Goal: Task Accomplishment & Management: Complete application form

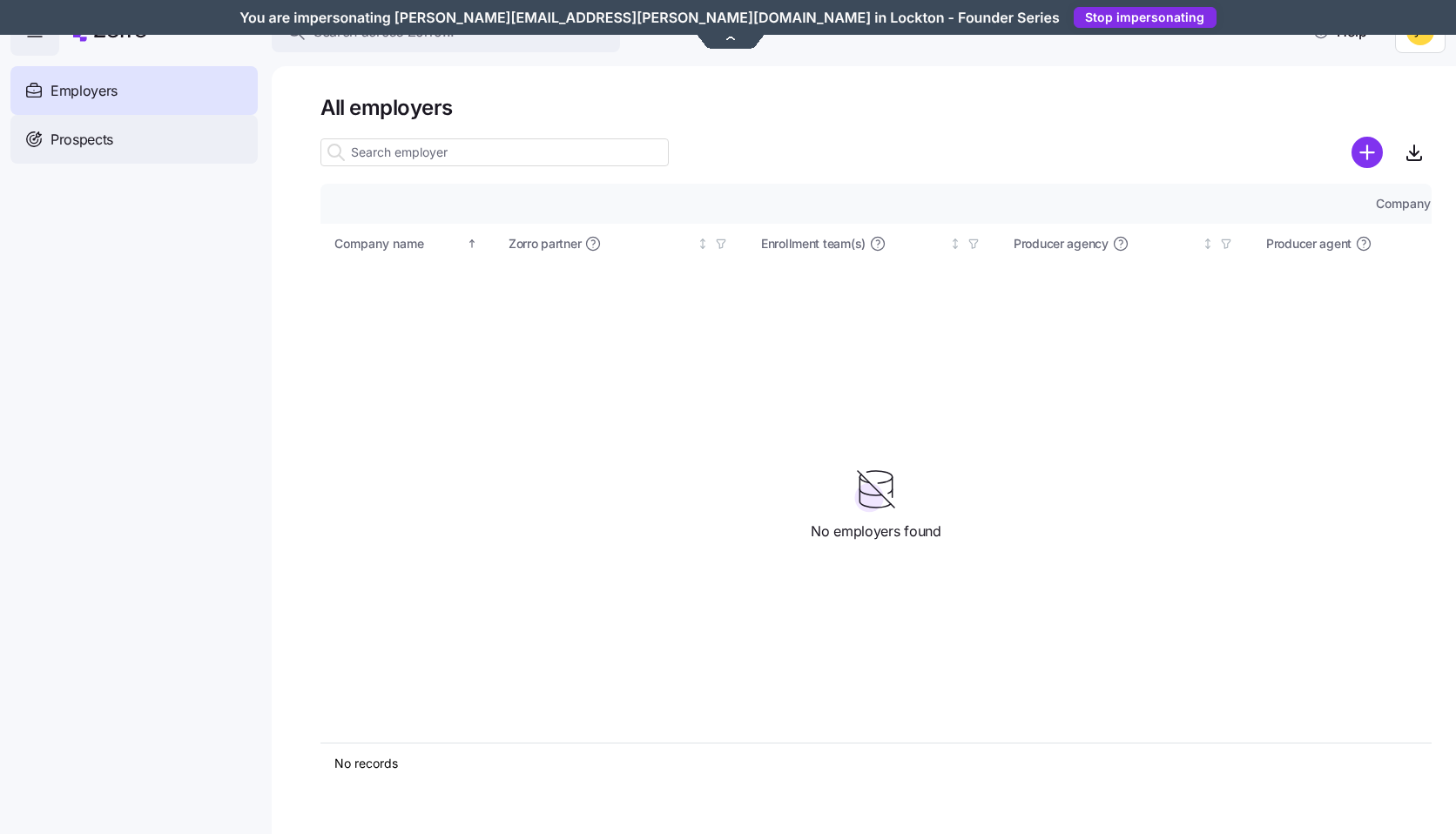
click at [41, 133] on icon at bounding box center [33, 139] width 19 height 21
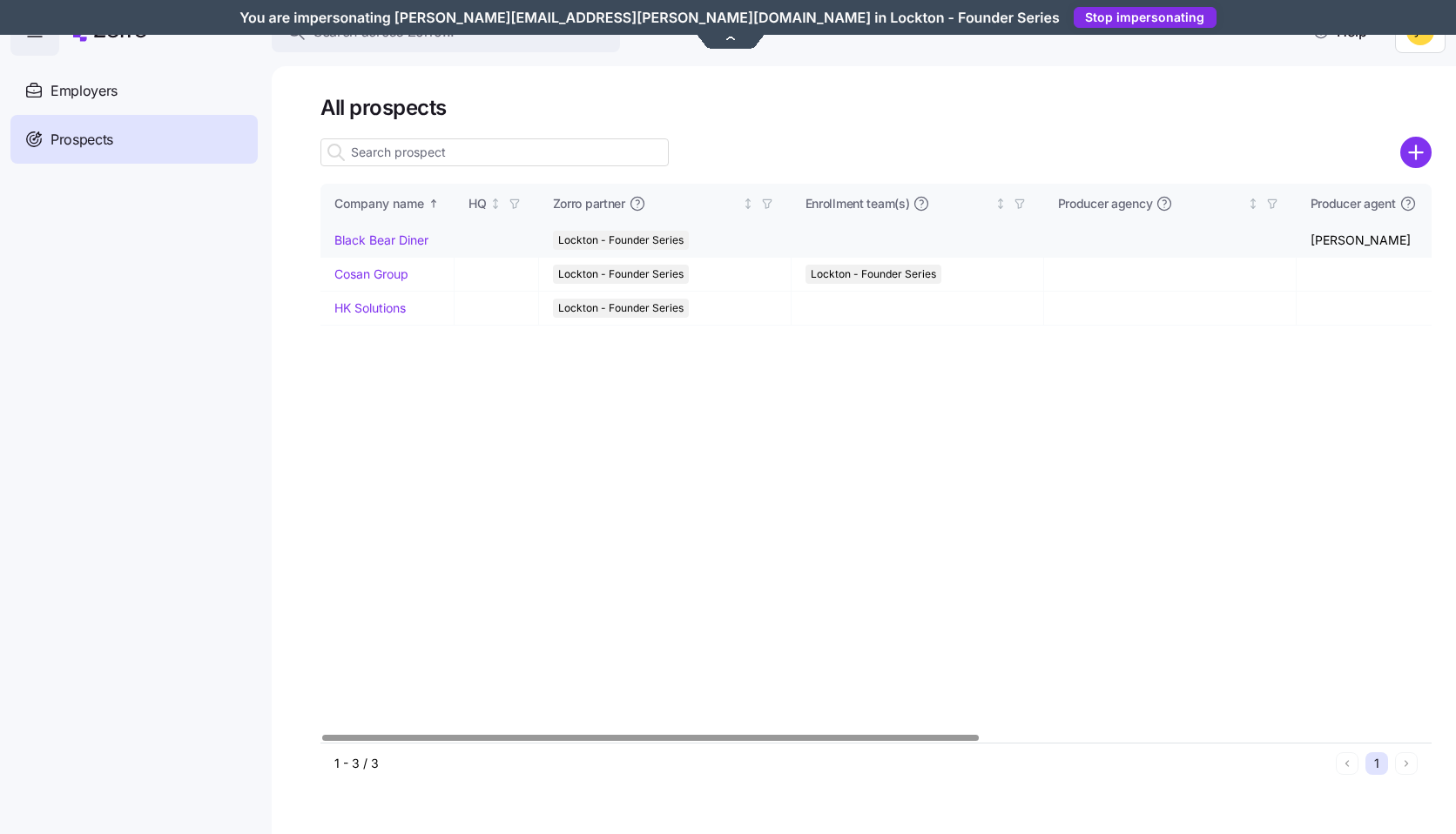
click at [402, 235] on link "Black Bear Diner" at bounding box center [381, 240] width 94 height 15
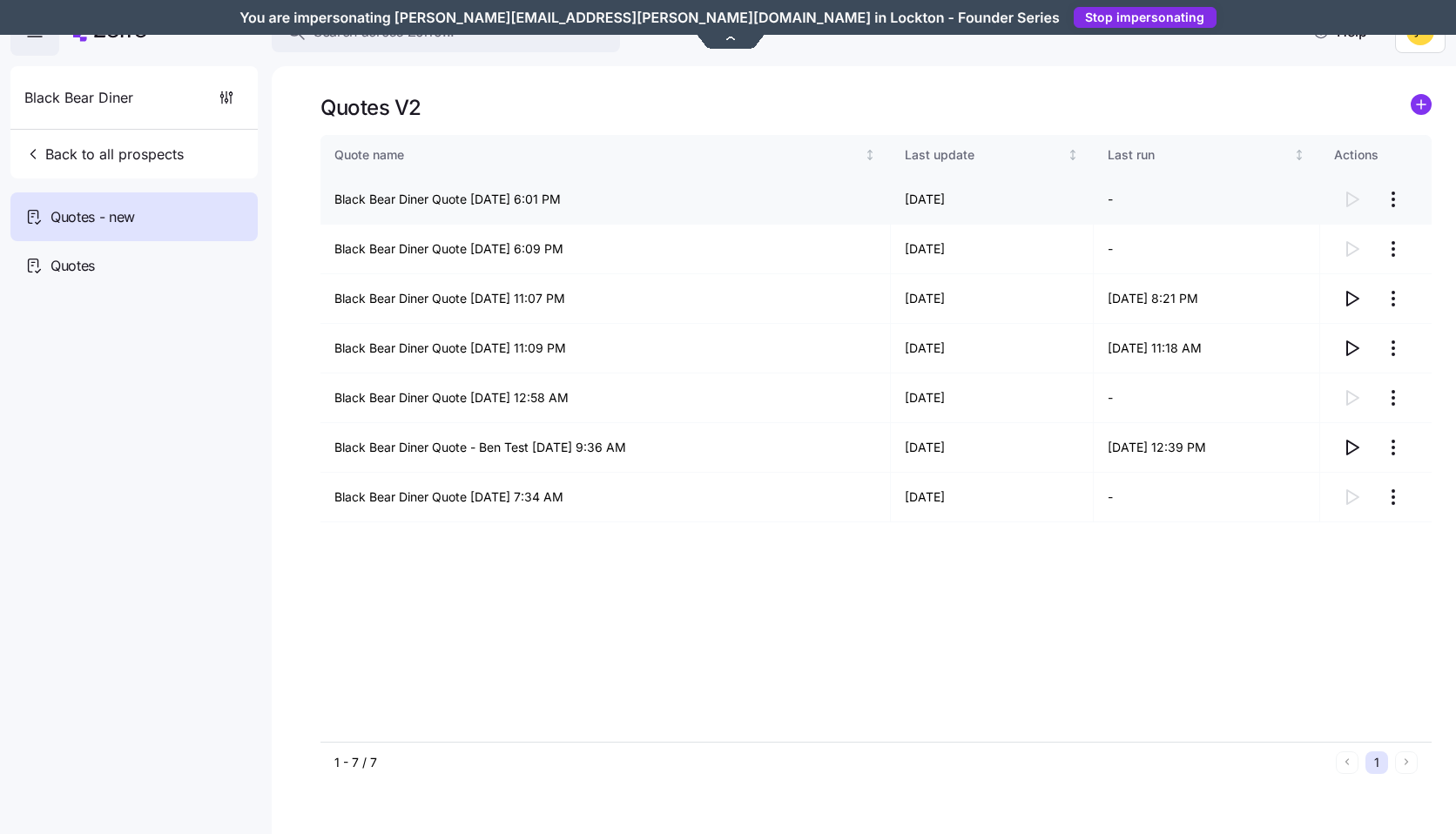
click at [1397, 198] on html "Search across Zorro... Help Black Bear Diner Back to all prospects Quotes - new…" at bounding box center [728, 411] width 1456 height 823
click at [1328, 267] on div "Delete quote" at bounding box center [1323, 269] width 160 height 28
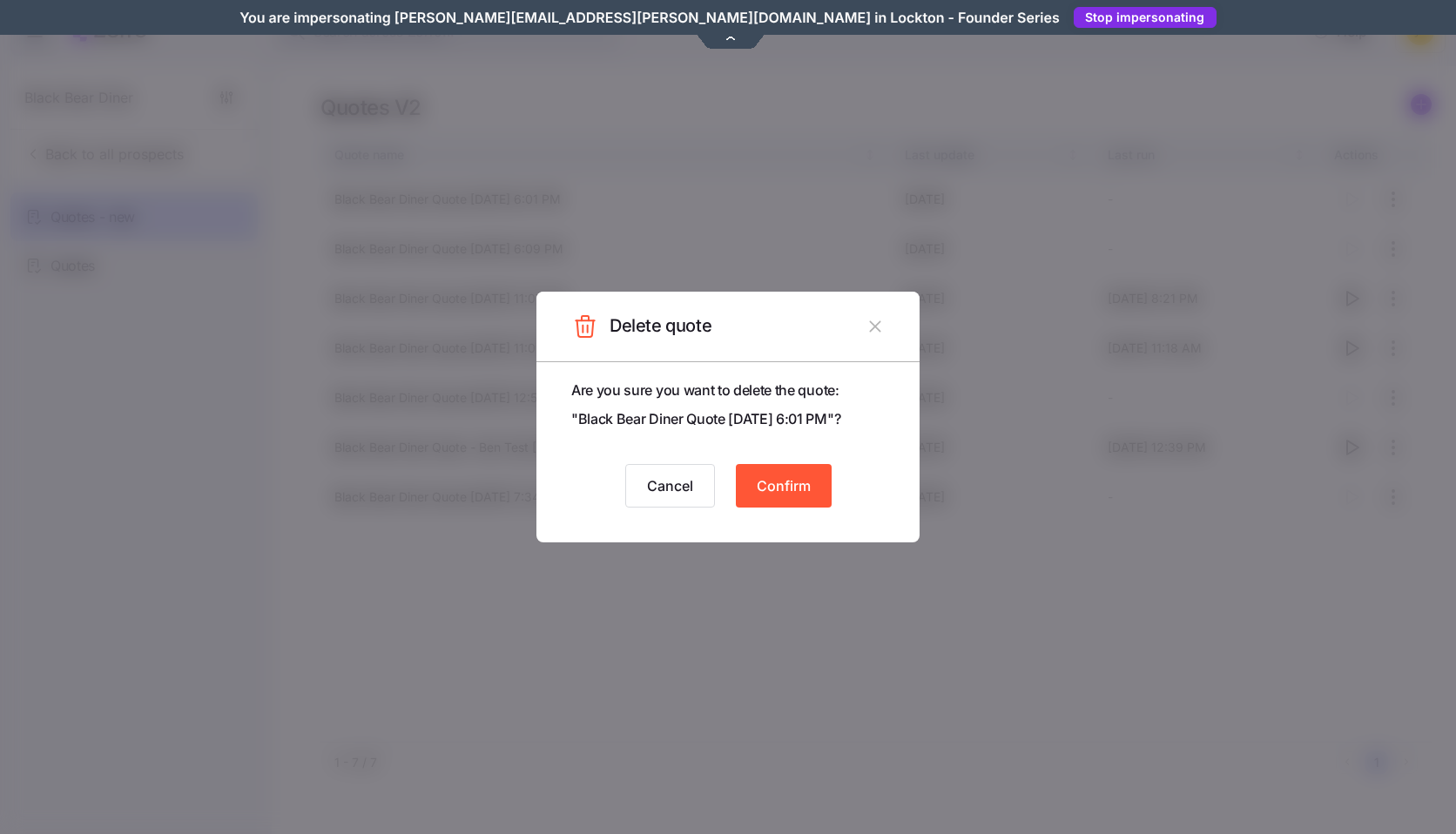
click at [779, 483] on span "Confirm" at bounding box center [783, 485] width 54 height 21
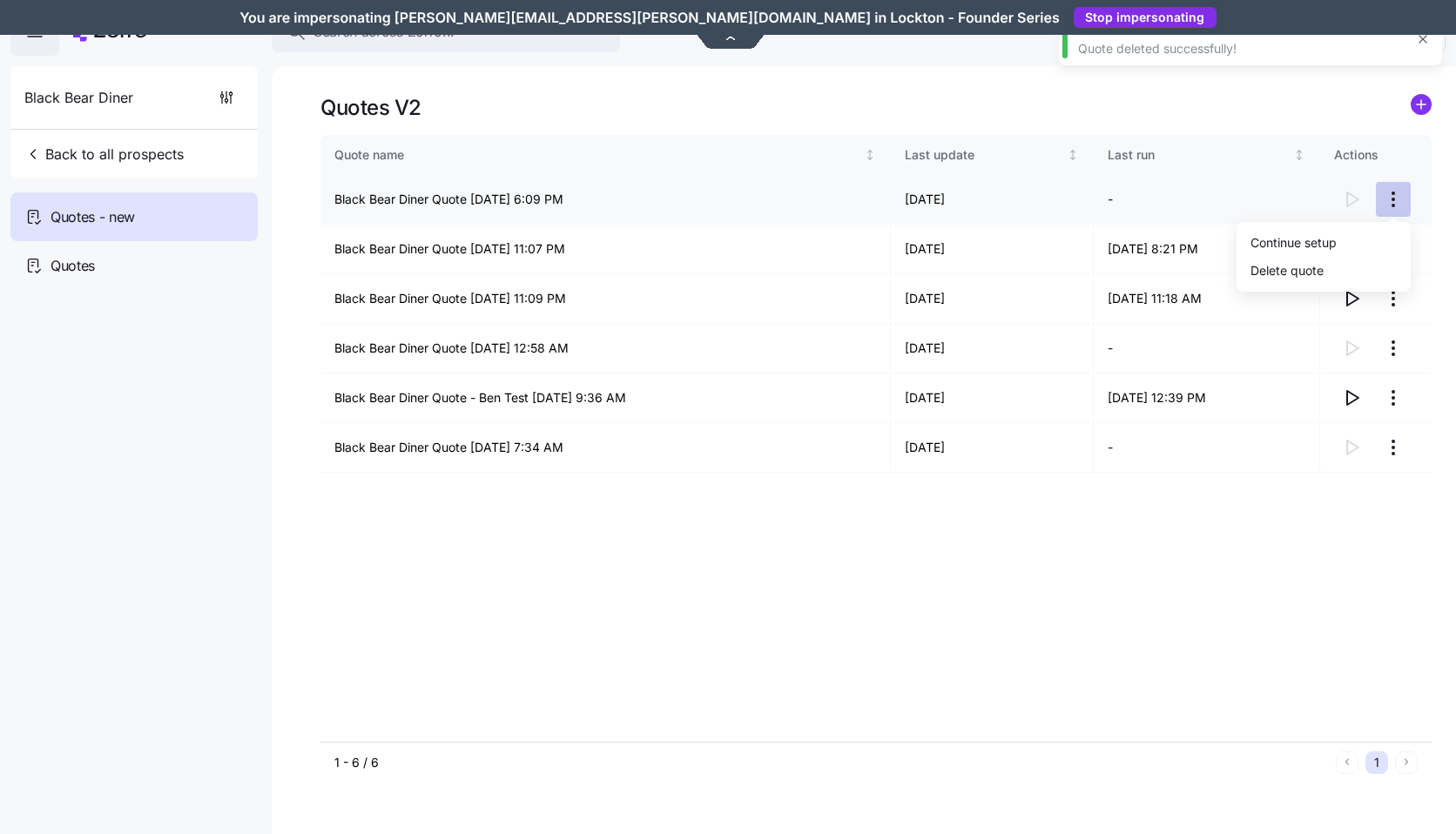
click at [1386, 199] on html "Search across Zorro... Help Black Bear Diner Back to all prospects Quotes - new…" at bounding box center [728, 411] width 1456 height 823
click at [1263, 275] on div "Delete quote" at bounding box center [1287, 269] width 73 height 19
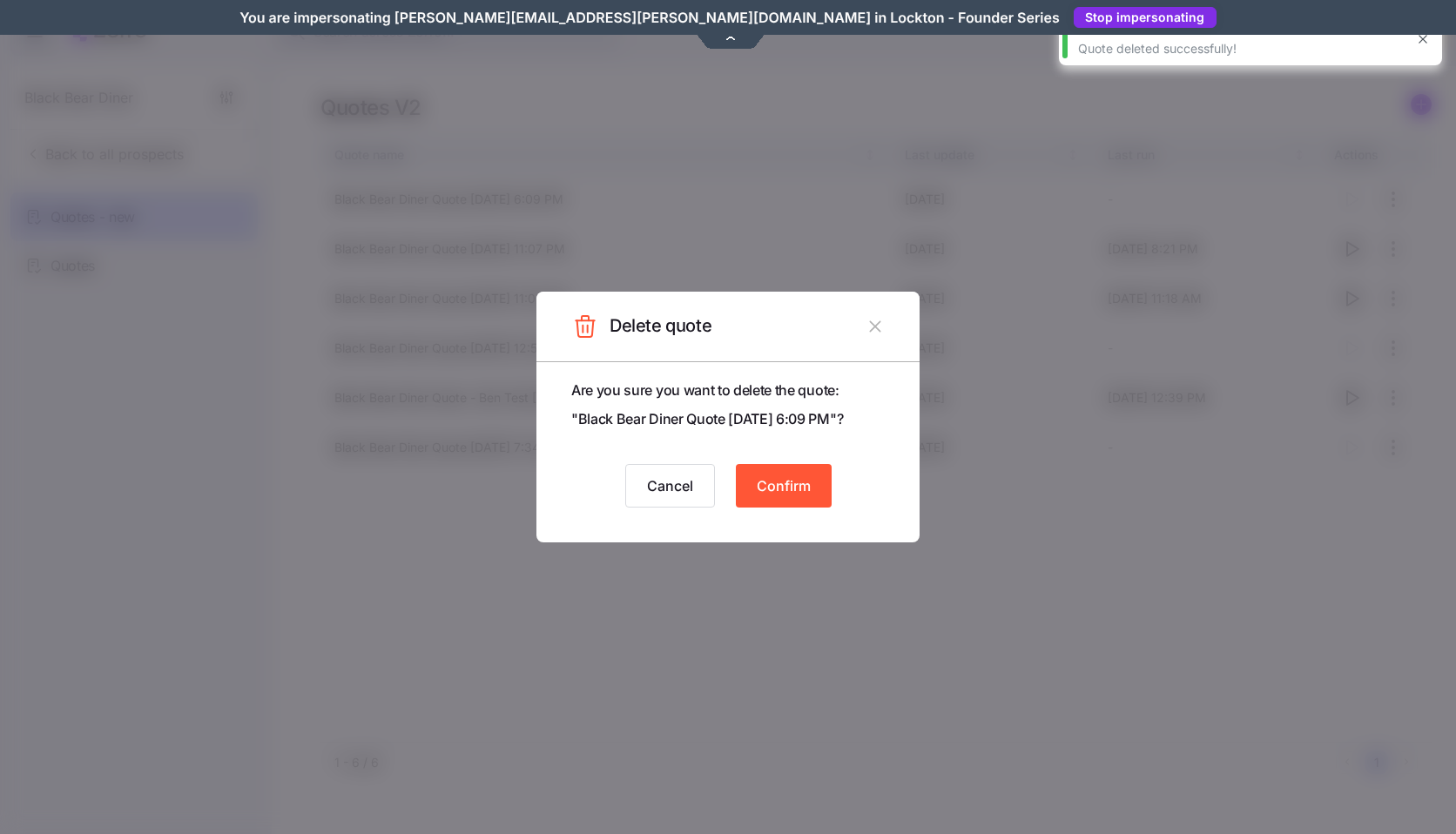
click at [777, 482] on span "Confirm" at bounding box center [783, 485] width 54 height 21
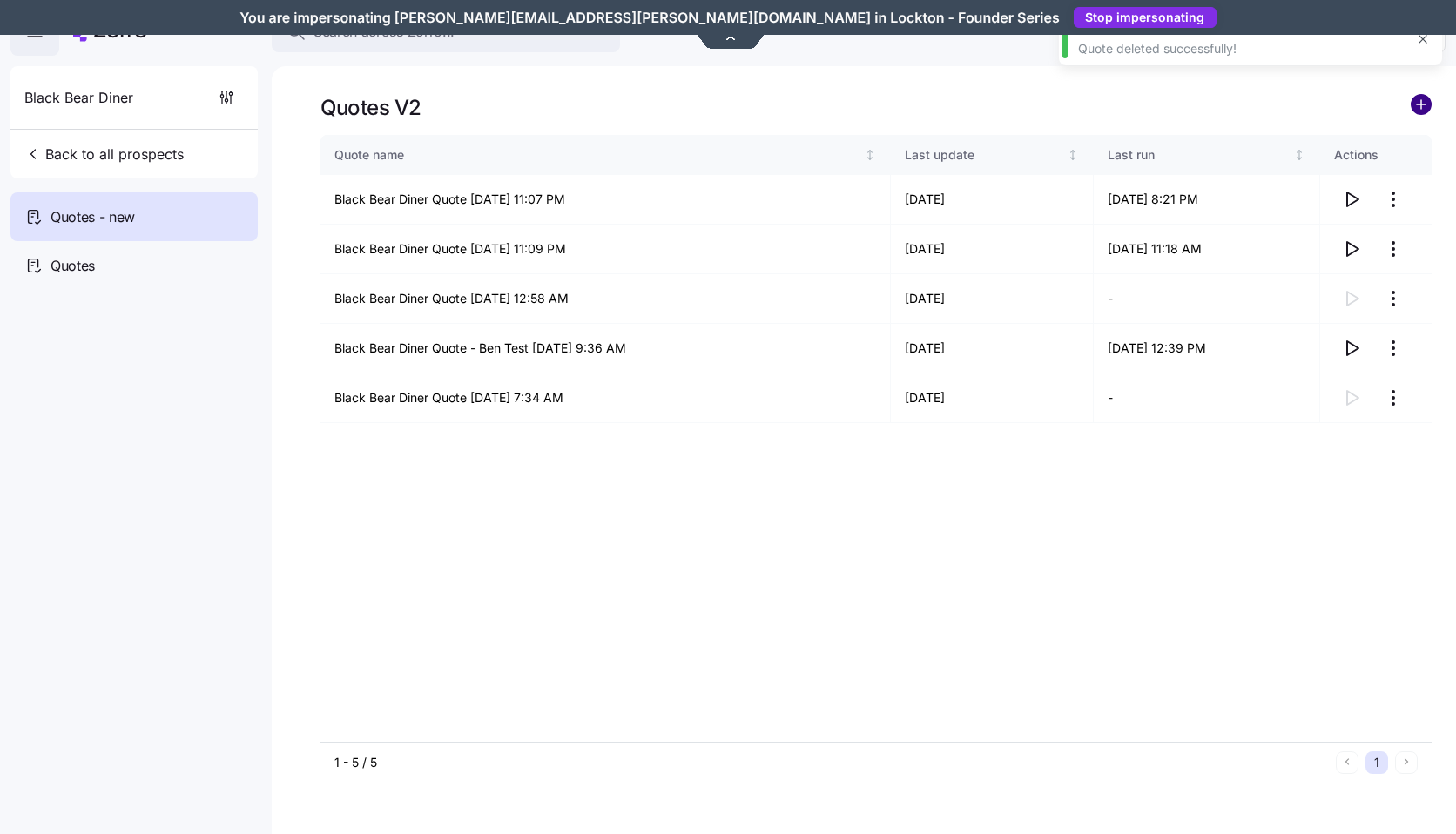
click at [1418, 112] on circle "add icon" at bounding box center [1420, 104] width 19 height 19
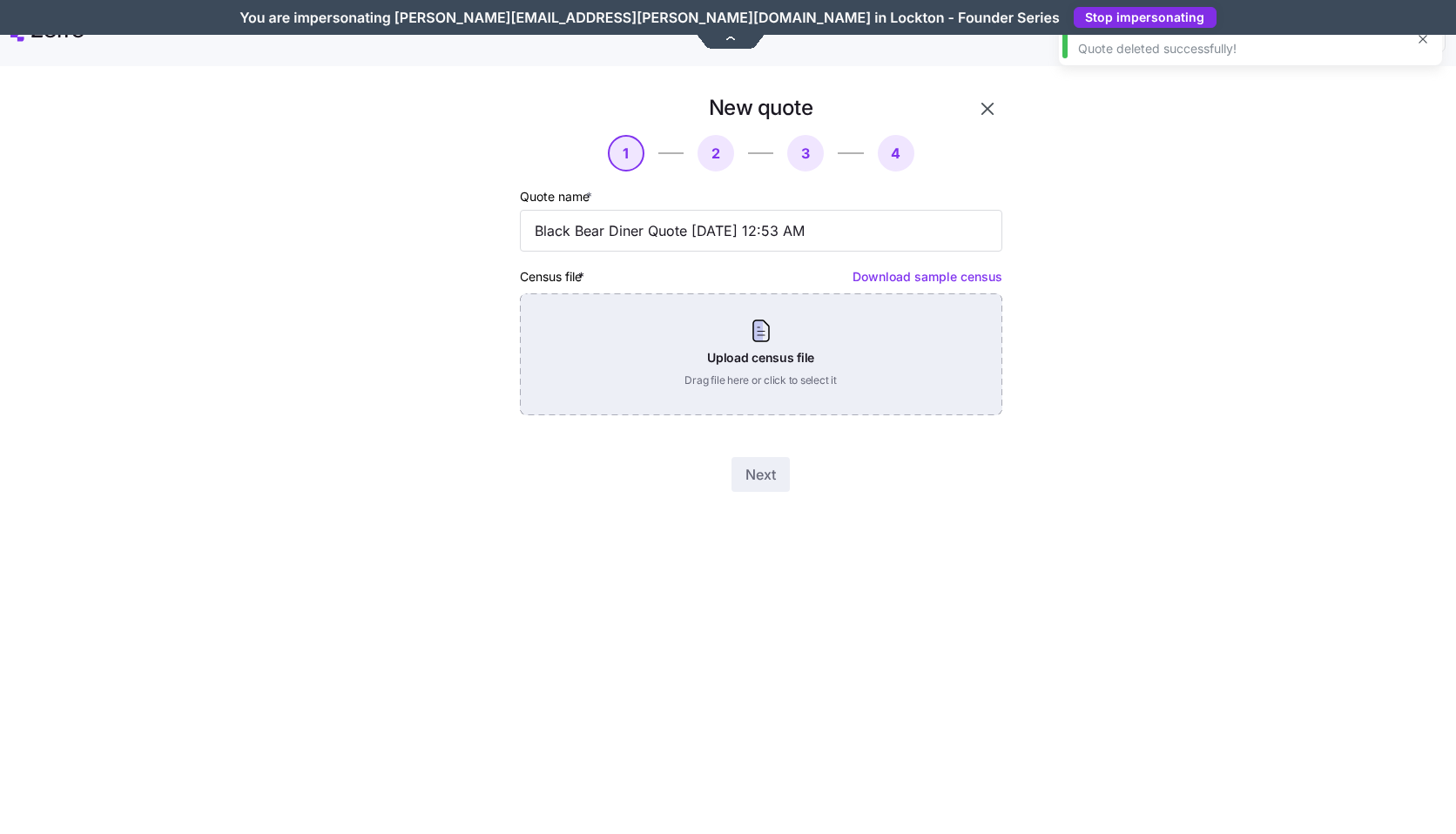
click at [850, 376] on div "Upload census file Drag file here or click to select it" at bounding box center [760, 354] width 482 height 122
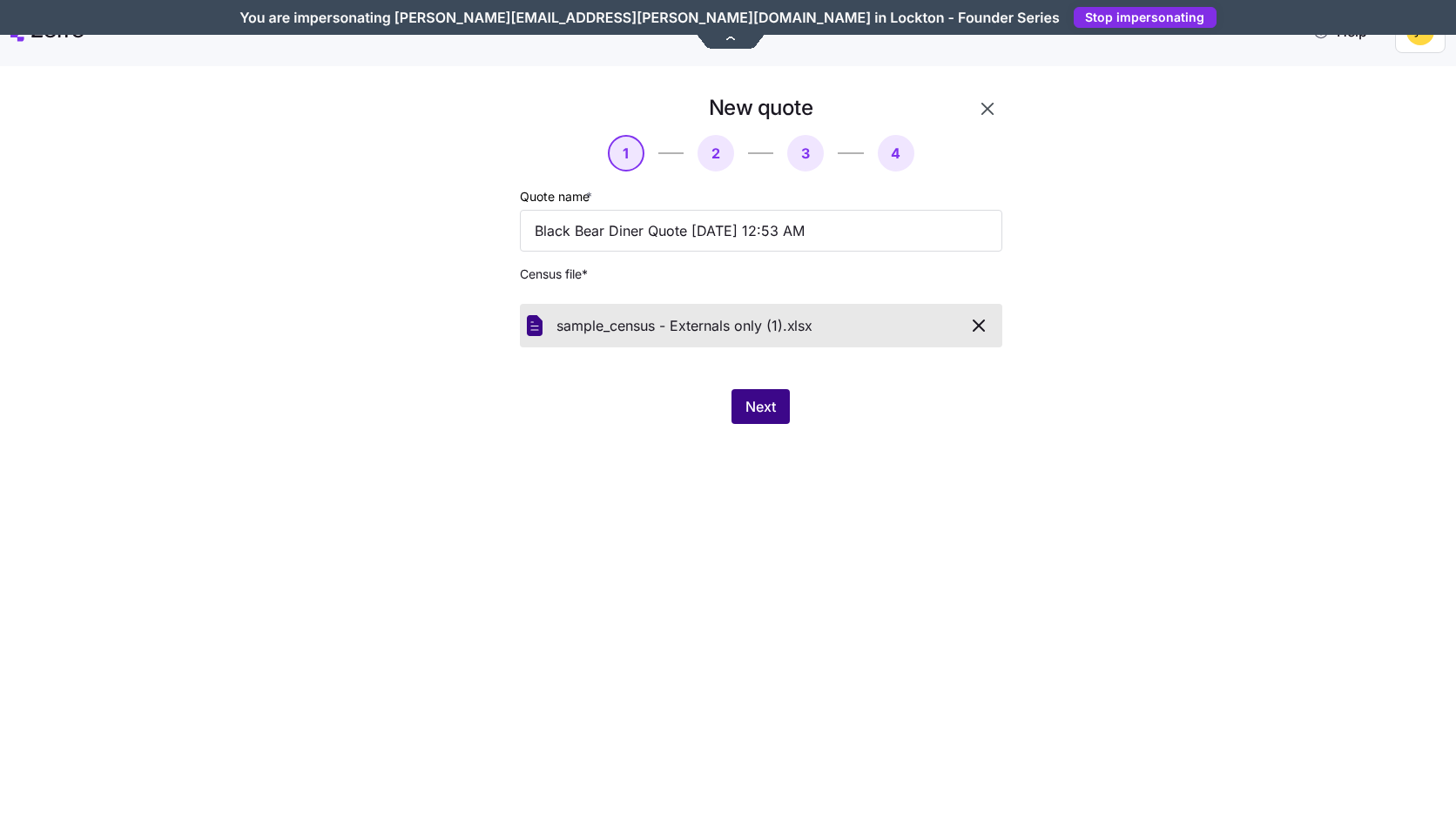
click at [768, 413] on span "Next" at bounding box center [760, 406] width 30 height 21
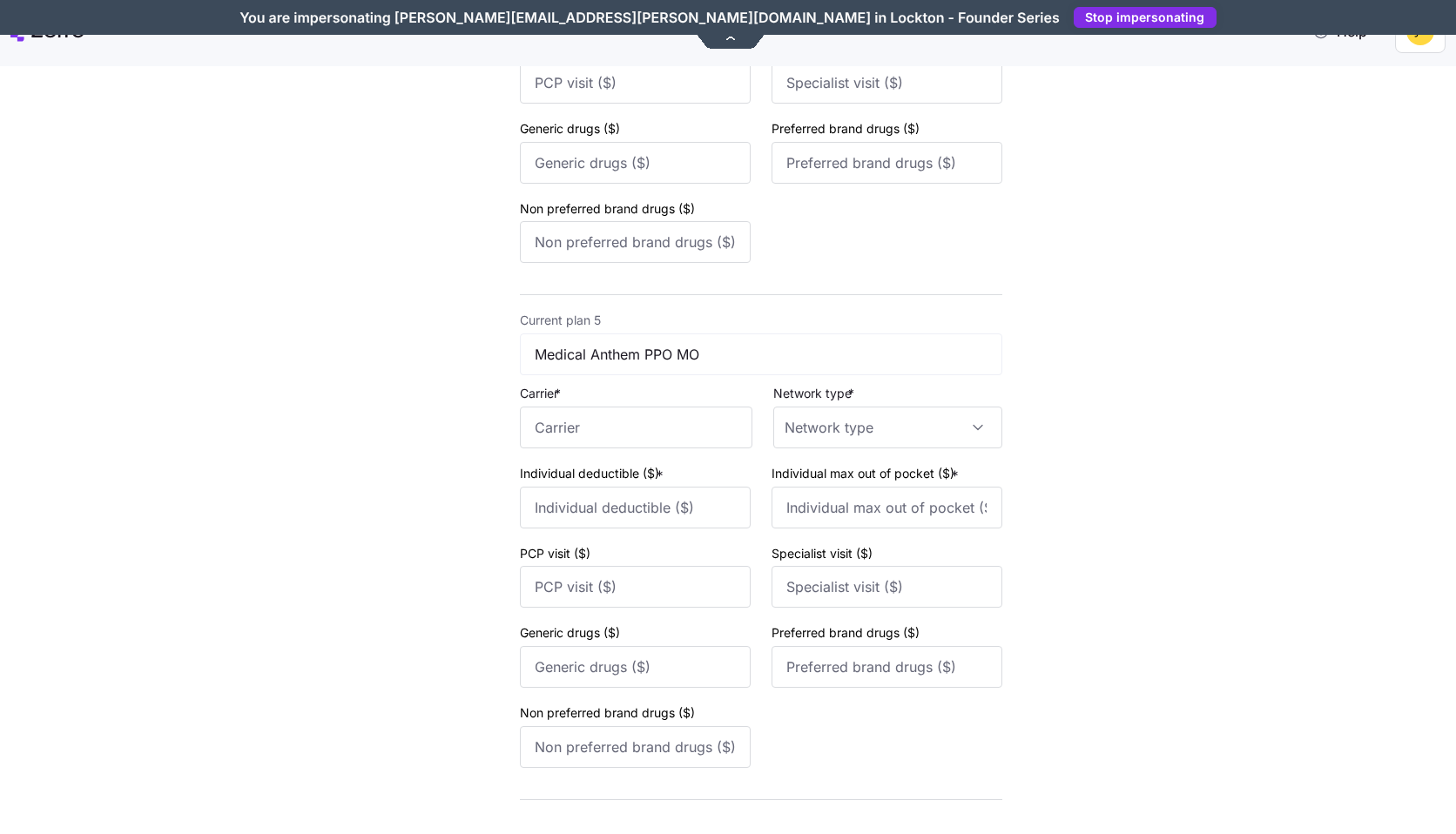
scroll to position [2099, 0]
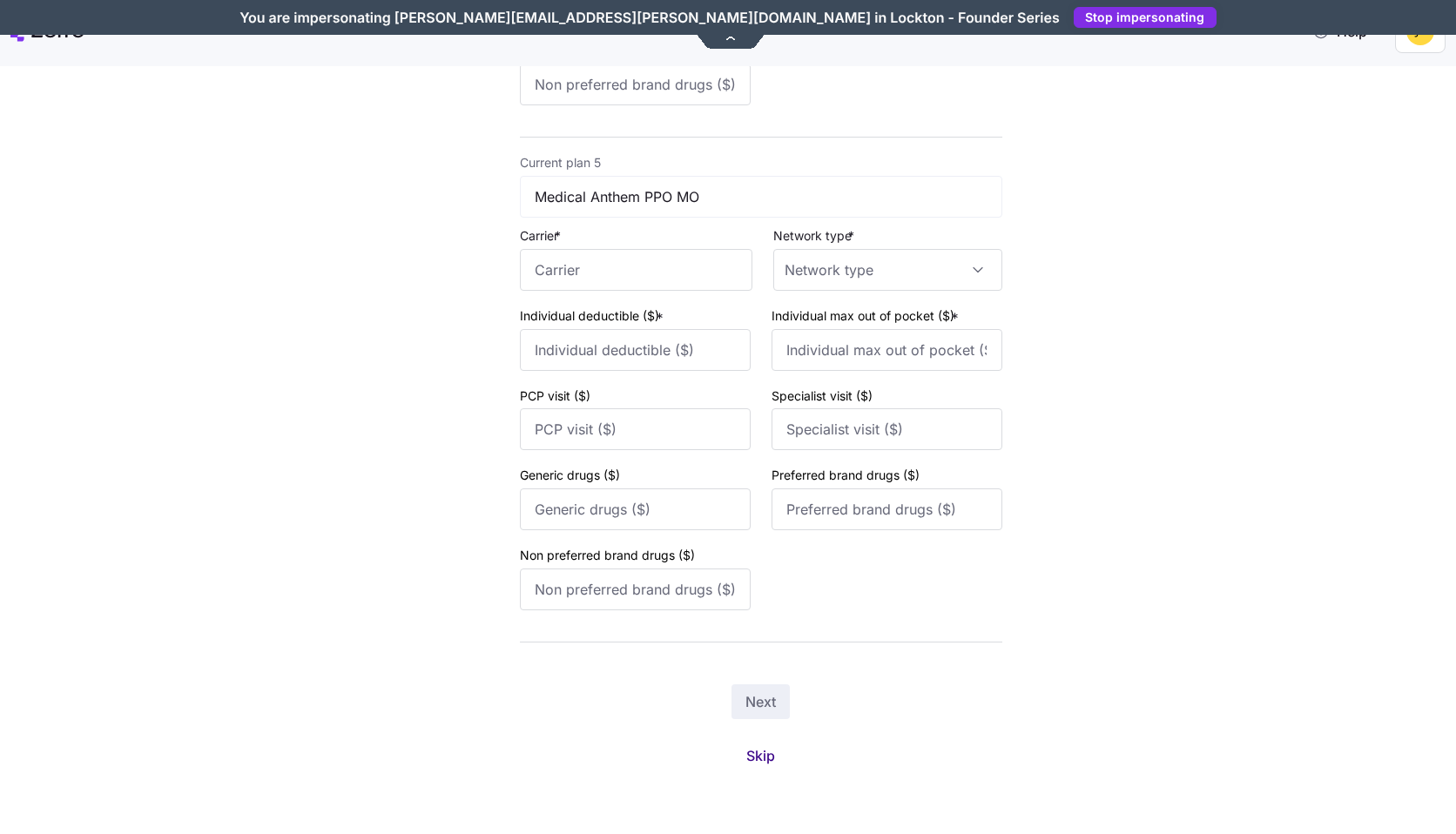
click at [770, 760] on span "Skip" at bounding box center [760, 754] width 29 height 21
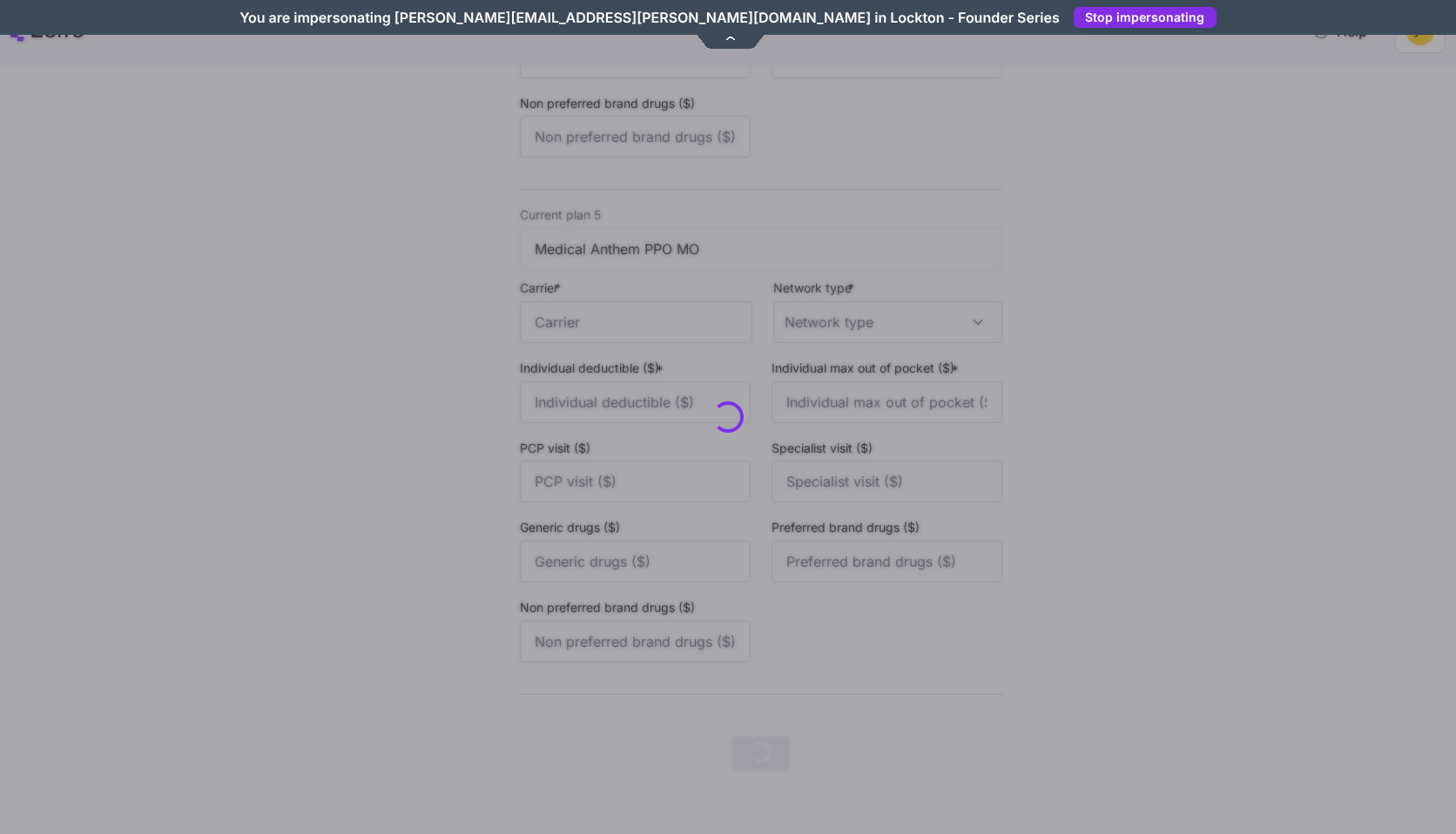
scroll to position [0, 0]
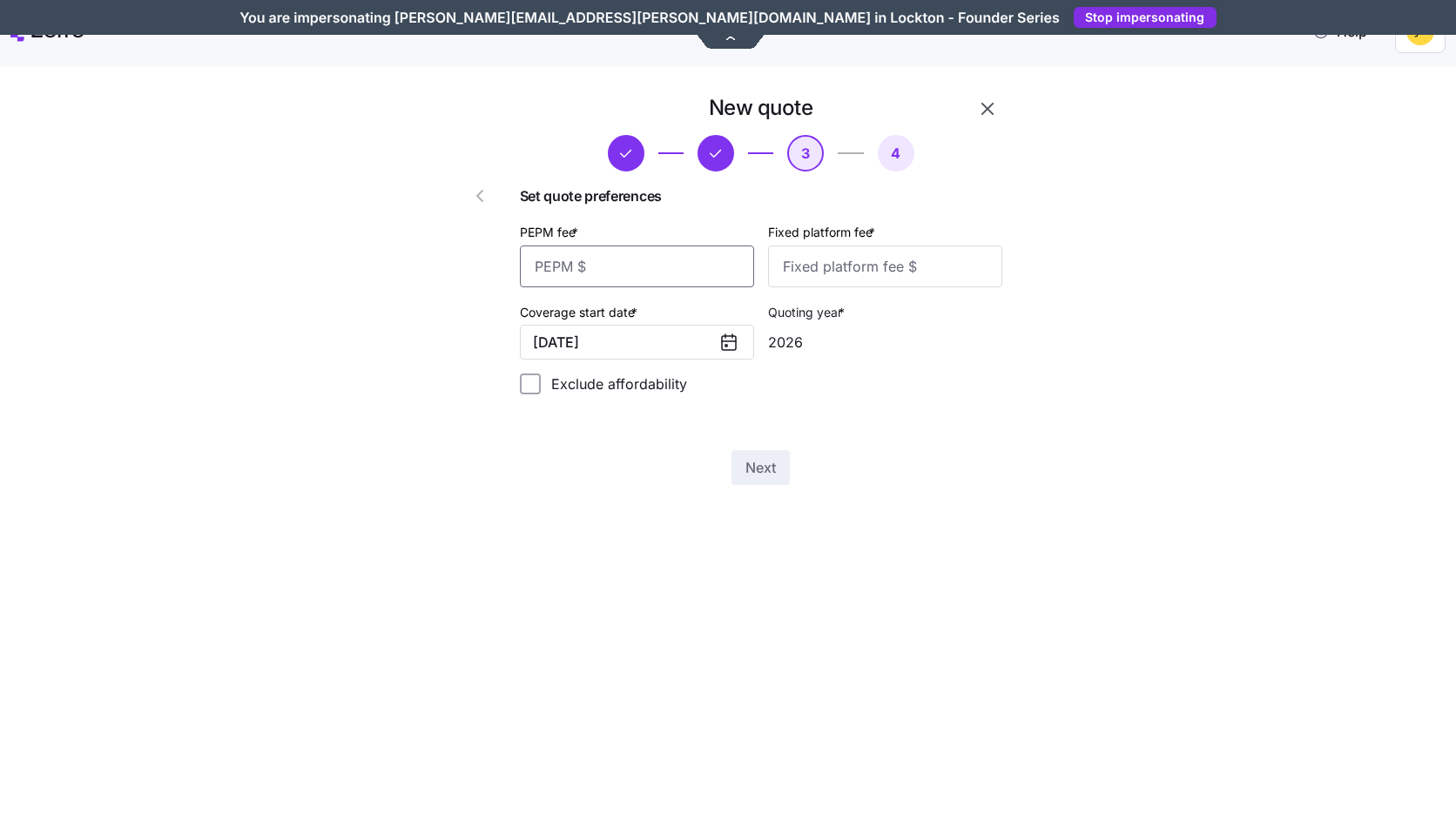
click at [698, 282] on input "PEPM fee *" at bounding box center [637, 266] width 234 height 42
type input "200"
click at [619, 260] on input "200" at bounding box center [637, 266] width 234 height 42
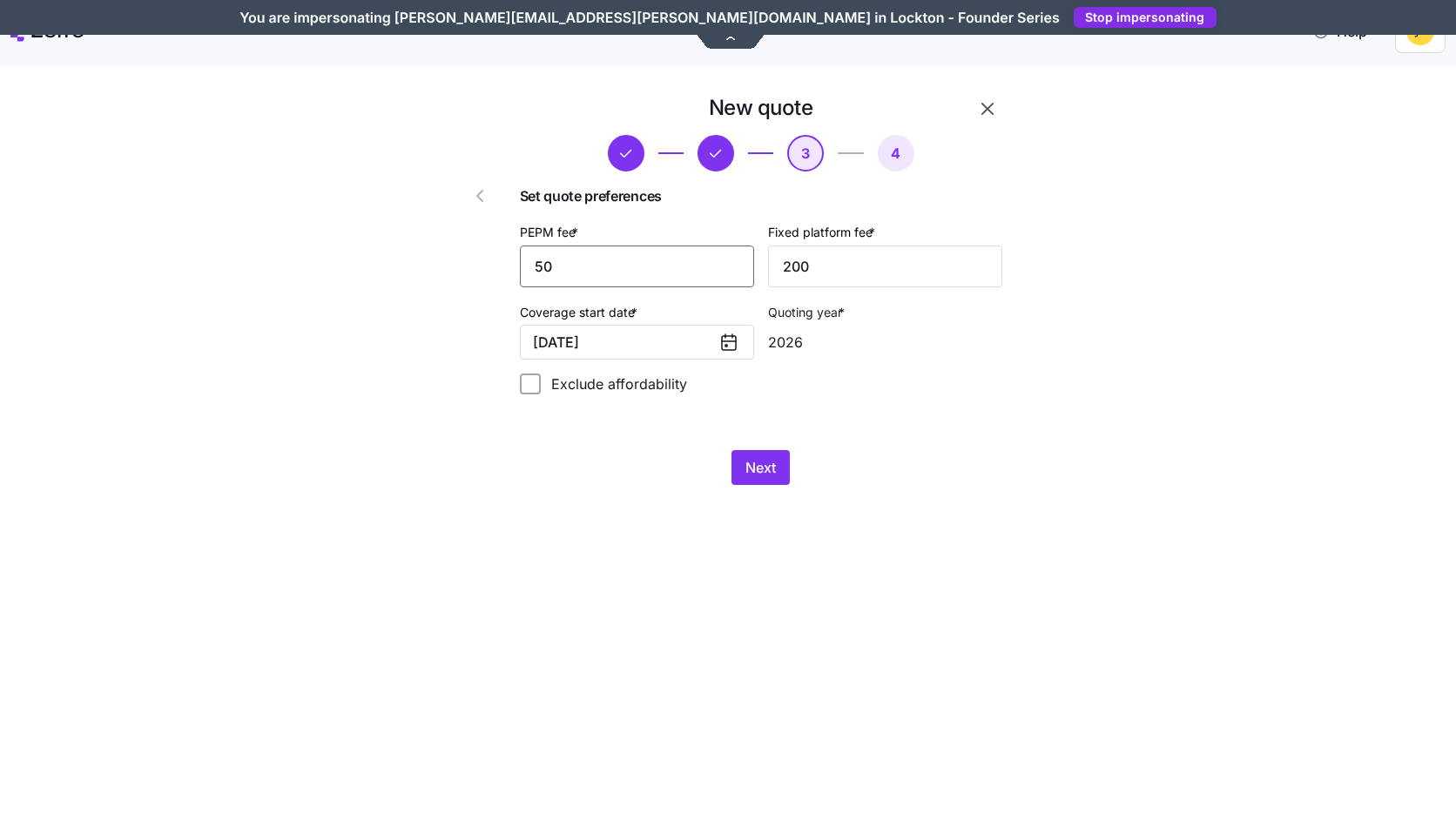
type input "50"
click at [487, 579] on div "New quote 3 4 Set quote preferences PEPM fee * 50 Fixed platform fee * 200 Cove…" at bounding box center [728, 450] width 1456 height 768
click at [754, 470] on span "Next" at bounding box center [760, 467] width 30 height 21
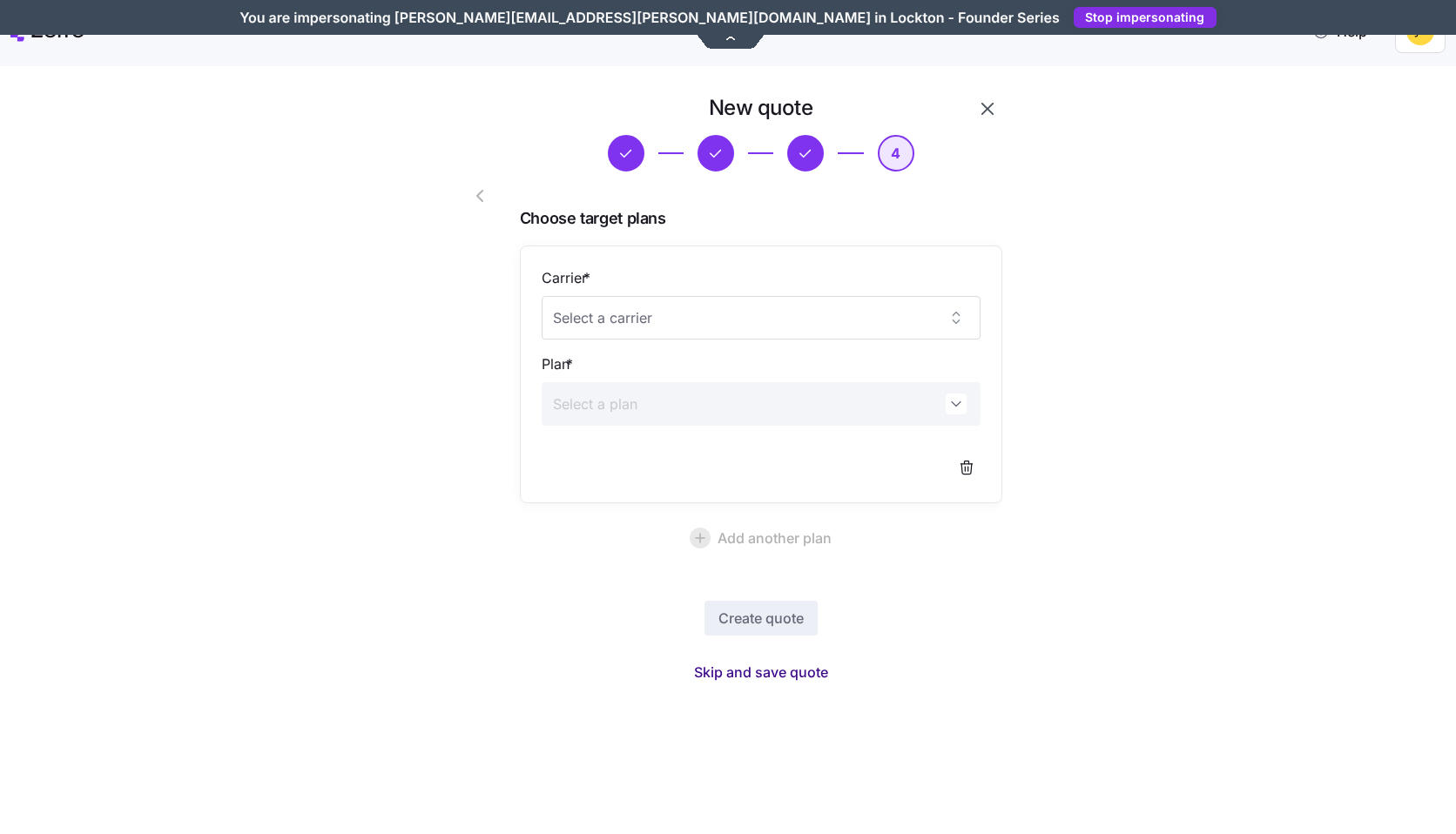
click at [768, 678] on span "Skip and save quote" at bounding box center [761, 671] width 134 height 21
click at [426, 219] on div at bounding box center [463, 364] width 99 height 555
click at [987, 112] on icon "button" at bounding box center [986, 108] width 21 height 21
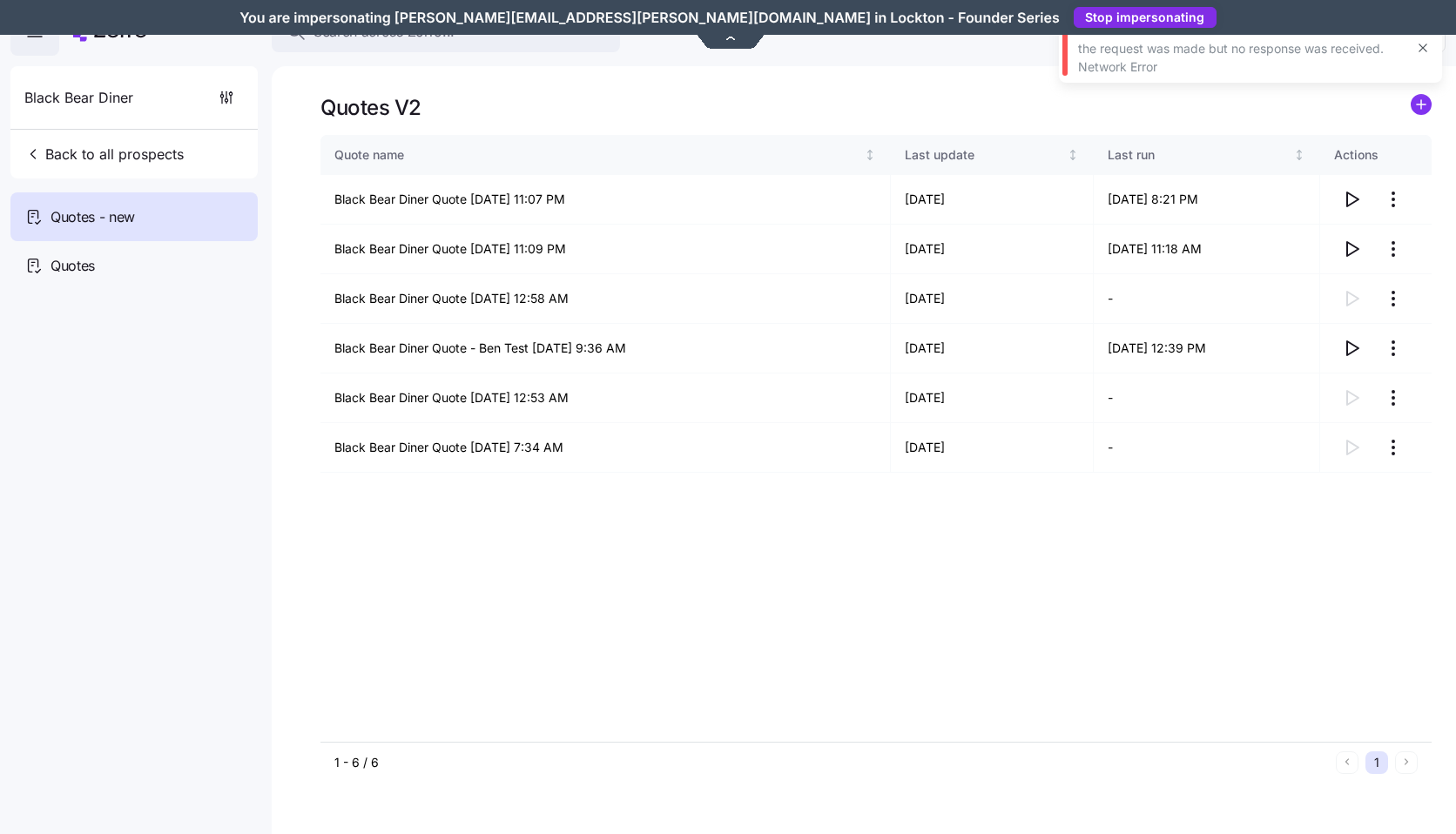
click at [1424, 45] on icon "button" at bounding box center [1423, 48] width 14 height 14
click at [1382, 392] on html "Search across Zorro... Help Black Bear Diner Back to all prospects Quotes - new…" at bounding box center [728, 411] width 1456 height 823
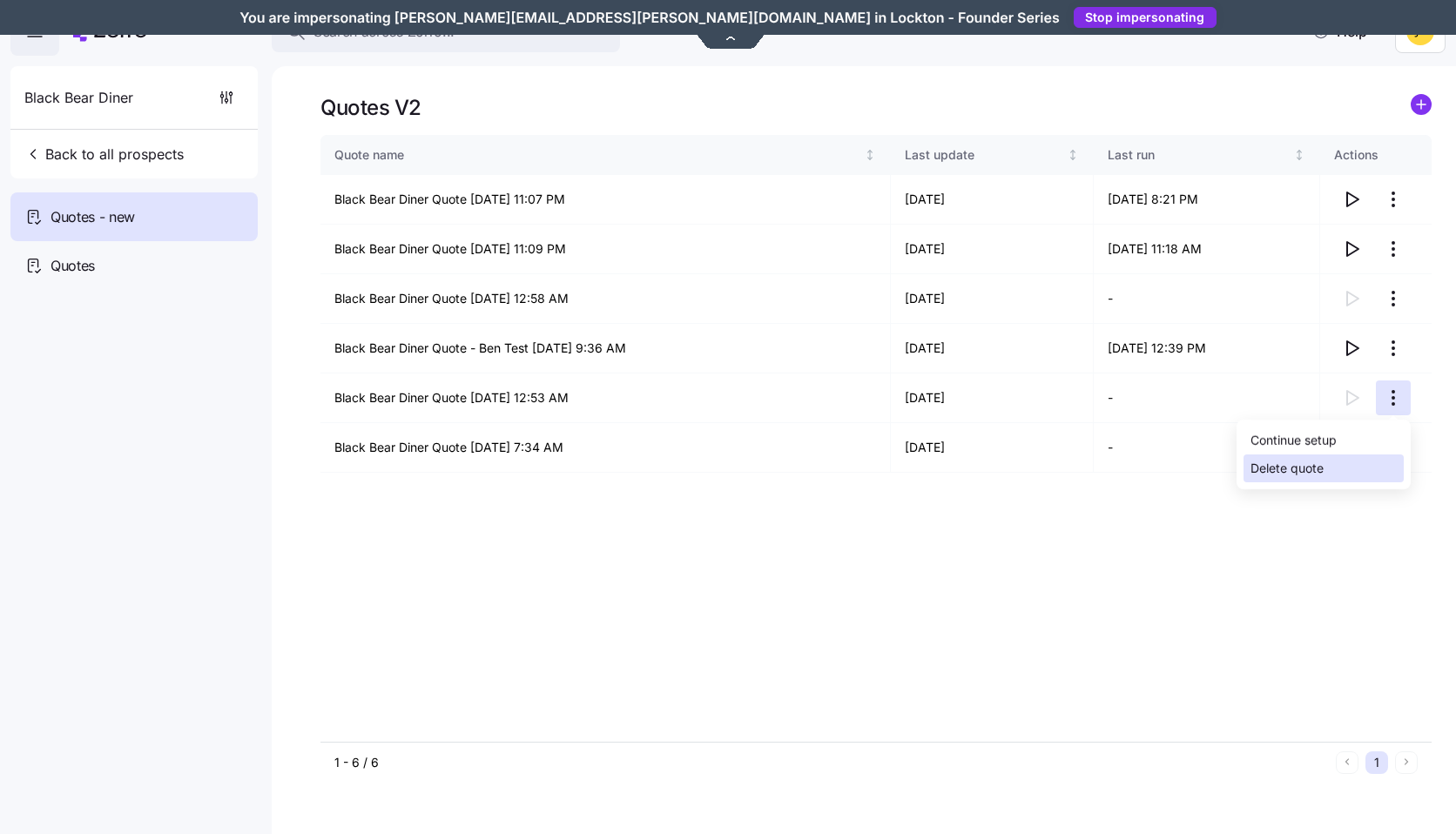
click at [1266, 475] on div "Delete quote" at bounding box center [1287, 468] width 73 height 19
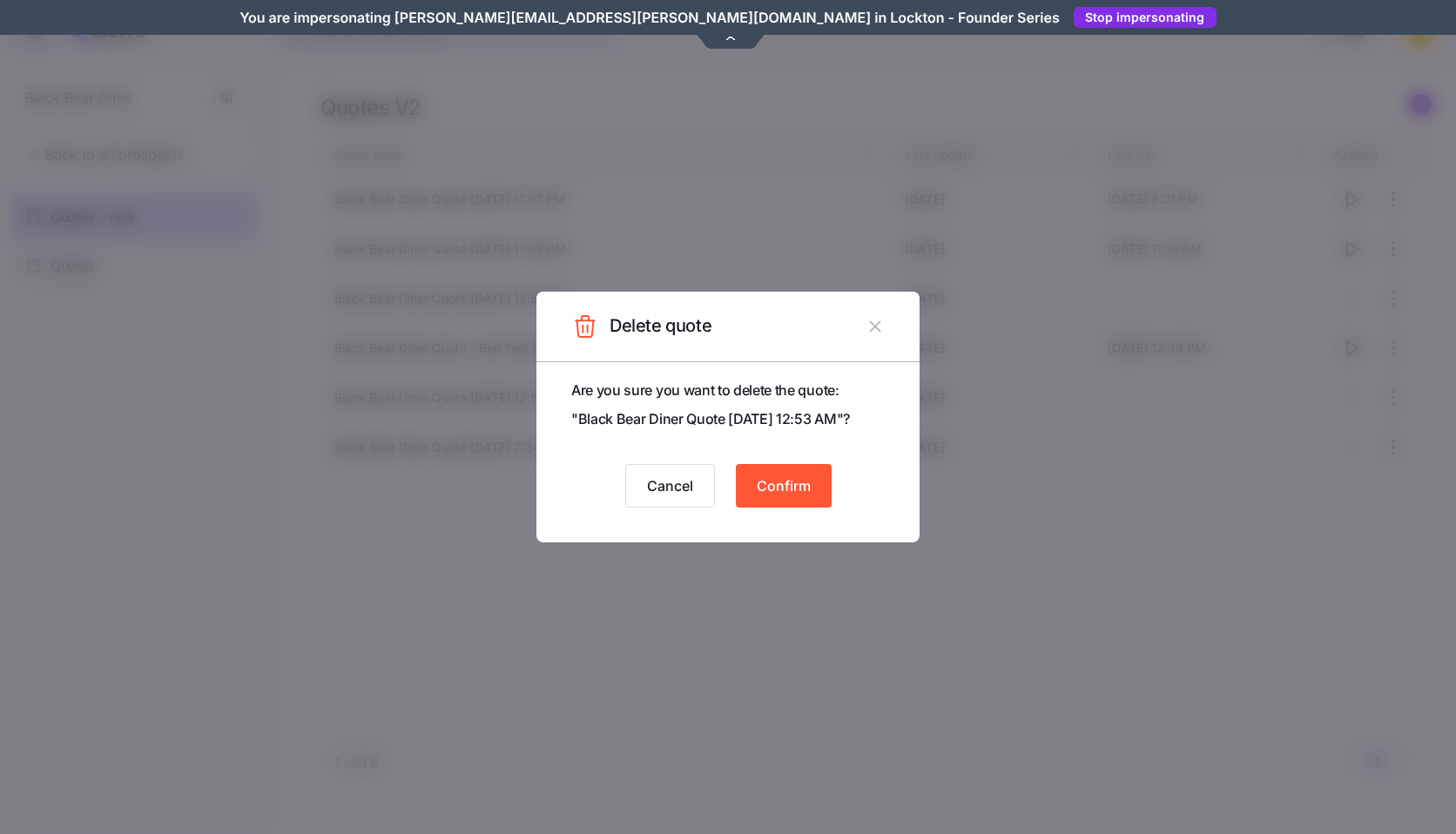
click at [793, 480] on span "Confirm" at bounding box center [783, 485] width 54 height 21
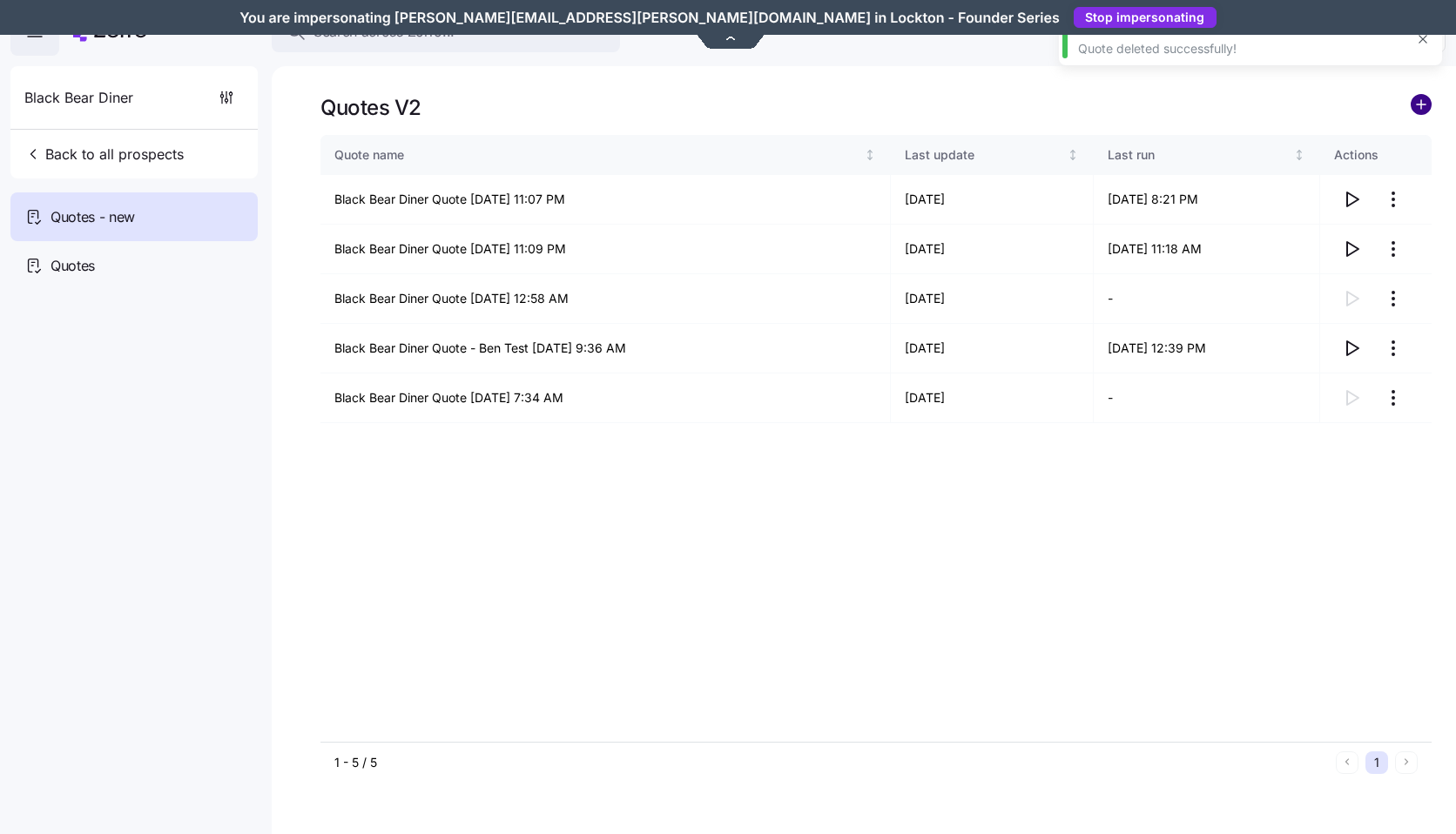
click at [1429, 108] on circle "add icon" at bounding box center [1420, 104] width 19 height 19
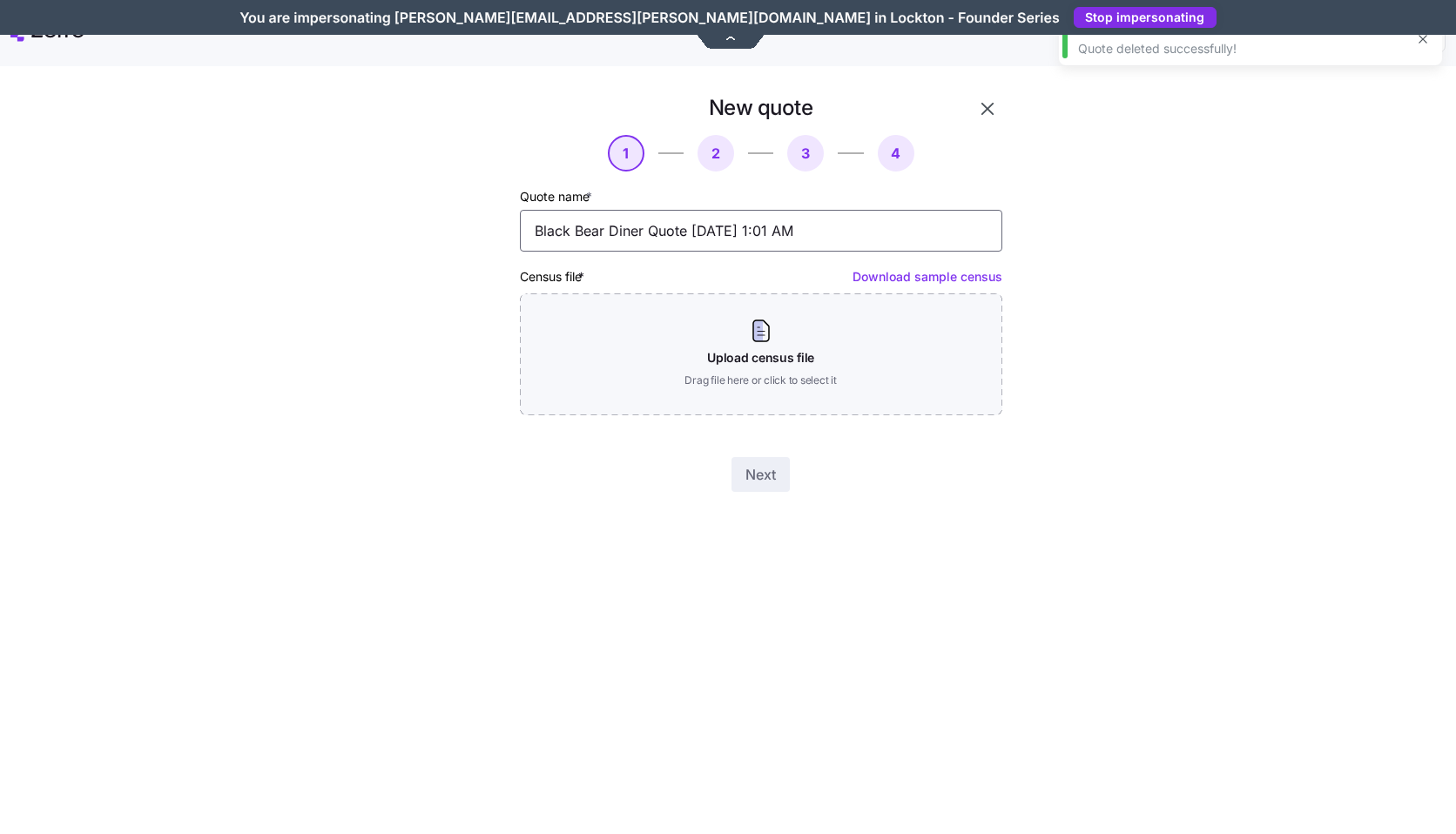
click at [889, 214] on input "Black Bear Diner Quote 09/21/2025 1:01 AM" at bounding box center [760, 231] width 482 height 42
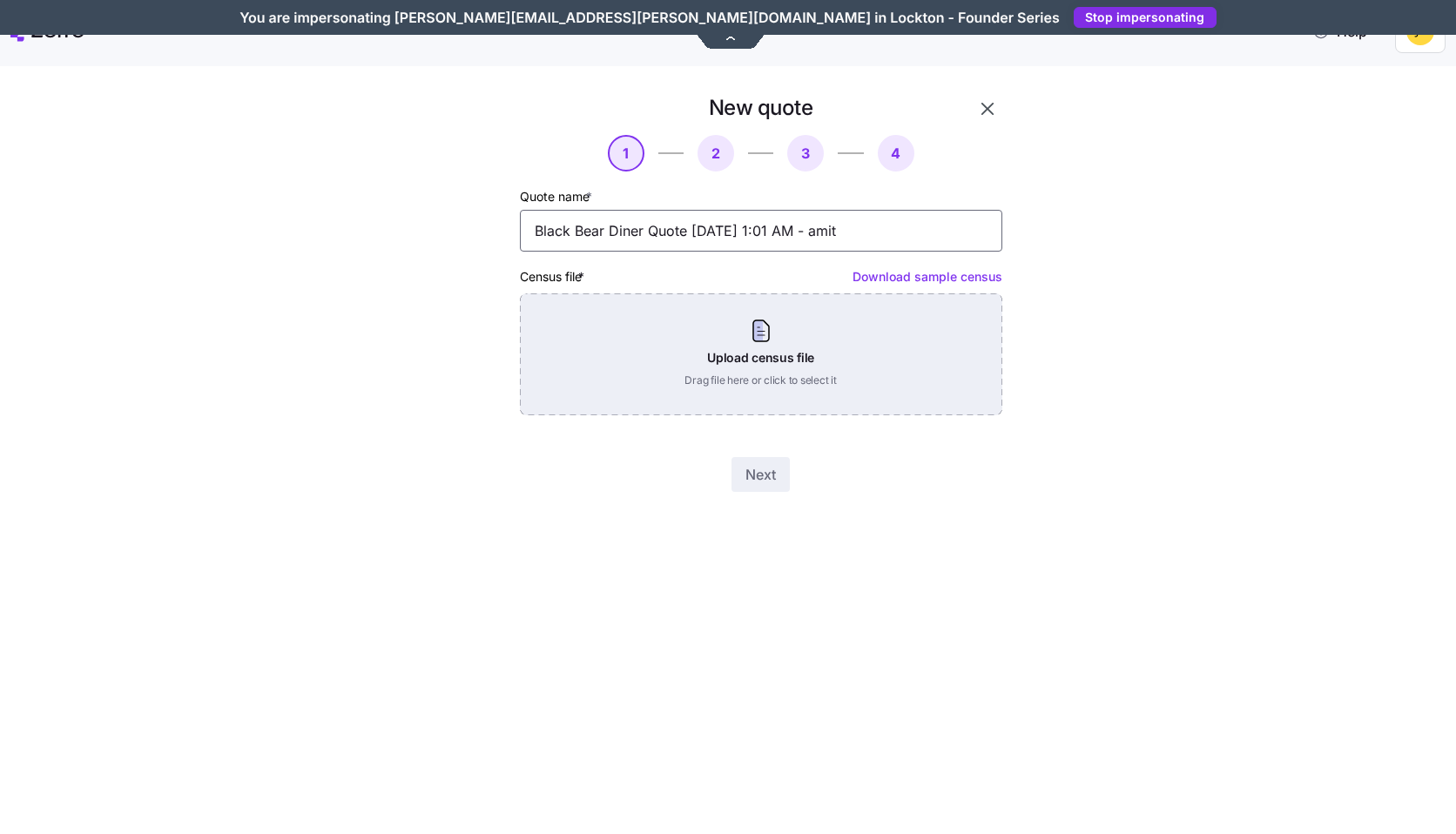
type input "Black Bear Diner Quote 09/21/2025 1:01 AM - amit"
click at [807, 385] on div "Upload census file Drag file here or click to select it" at bounding box center [760, 354] width 482 height 122
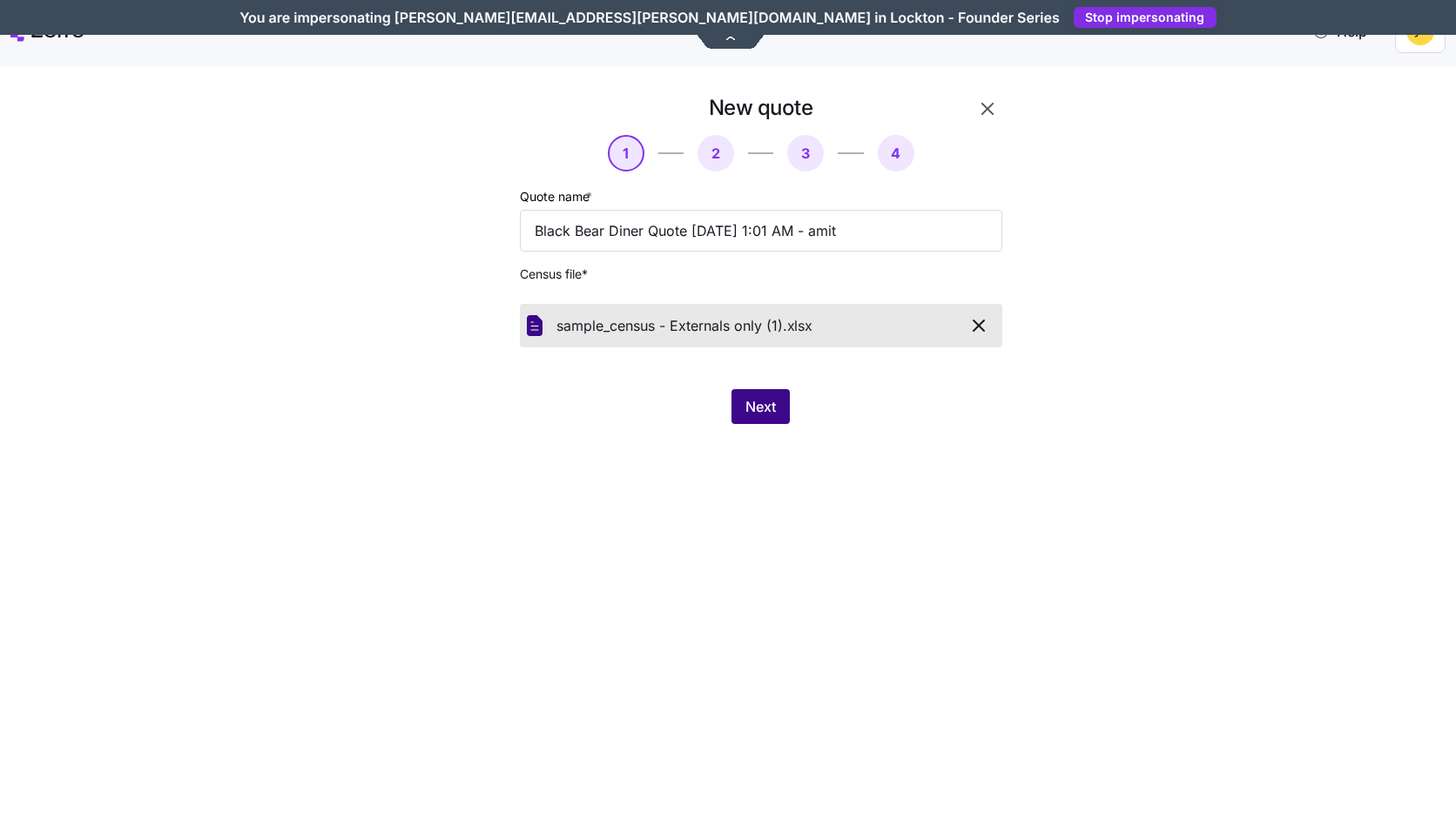
click at [771, 404] on span "Next" at bounding box center [760, 406] width 30 height 21
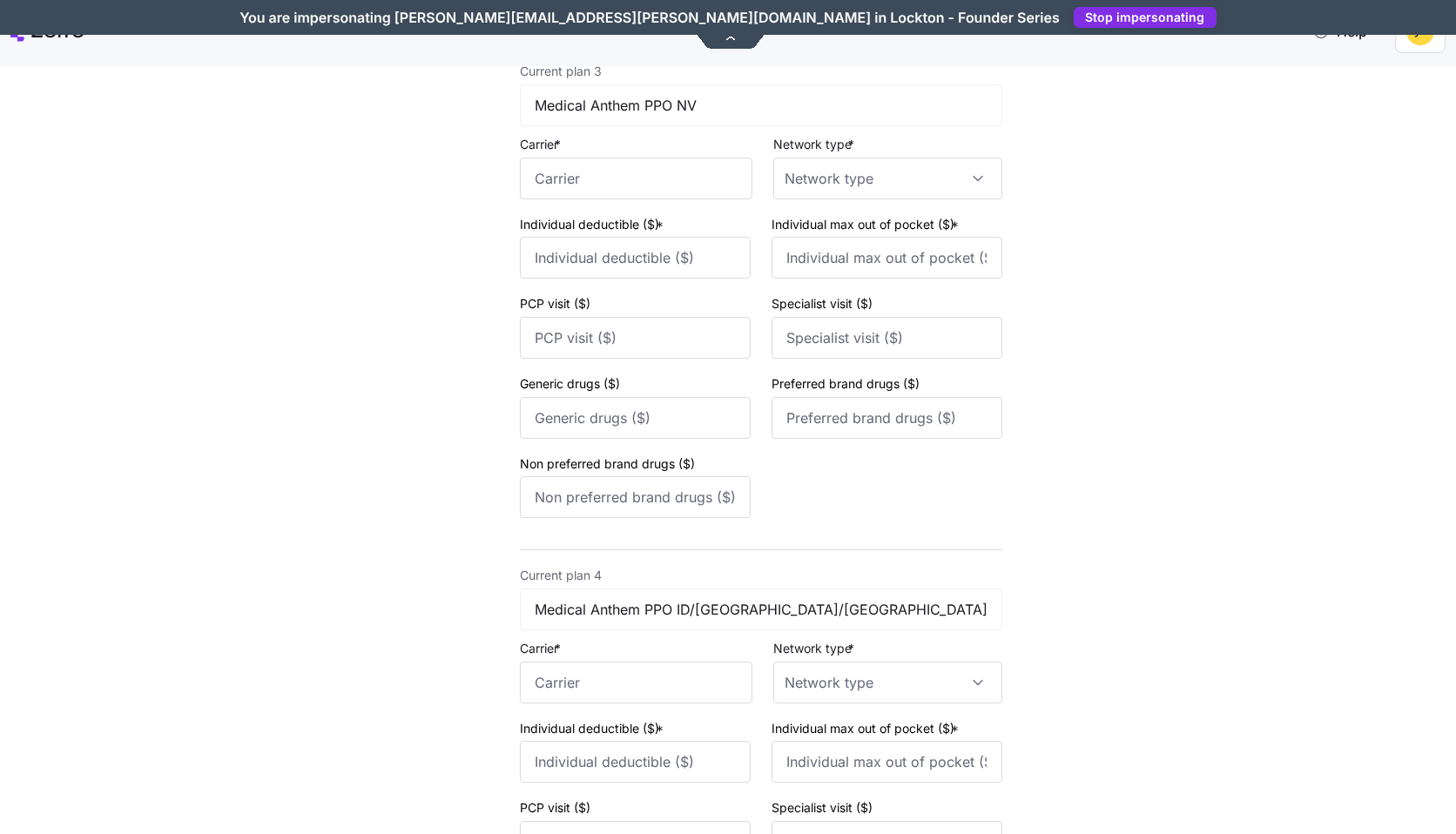
scroll to position [2099, 0]
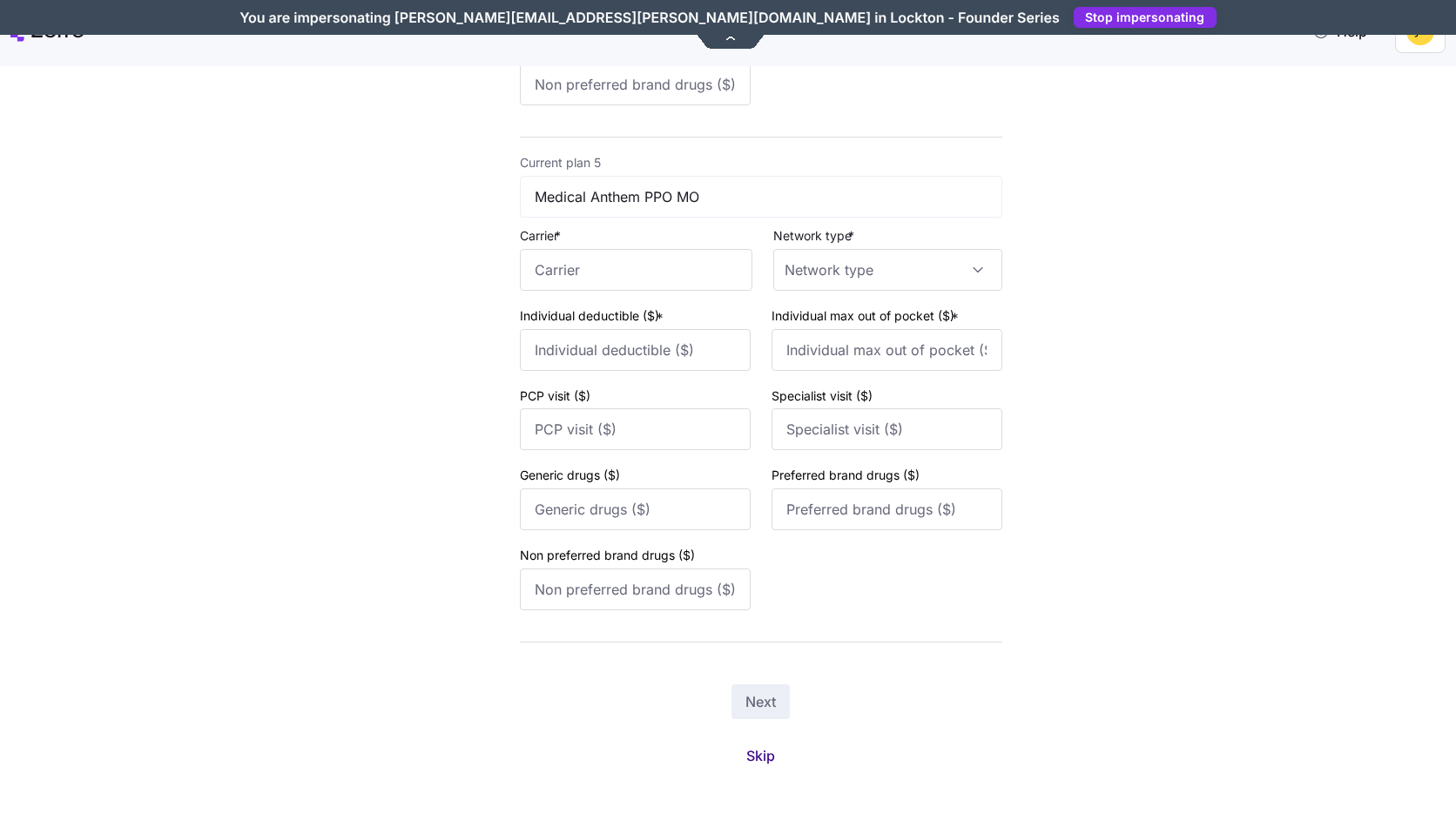
click at [766, 754] on span "Skip" at bounding box center [760, 754] width 29 height 21
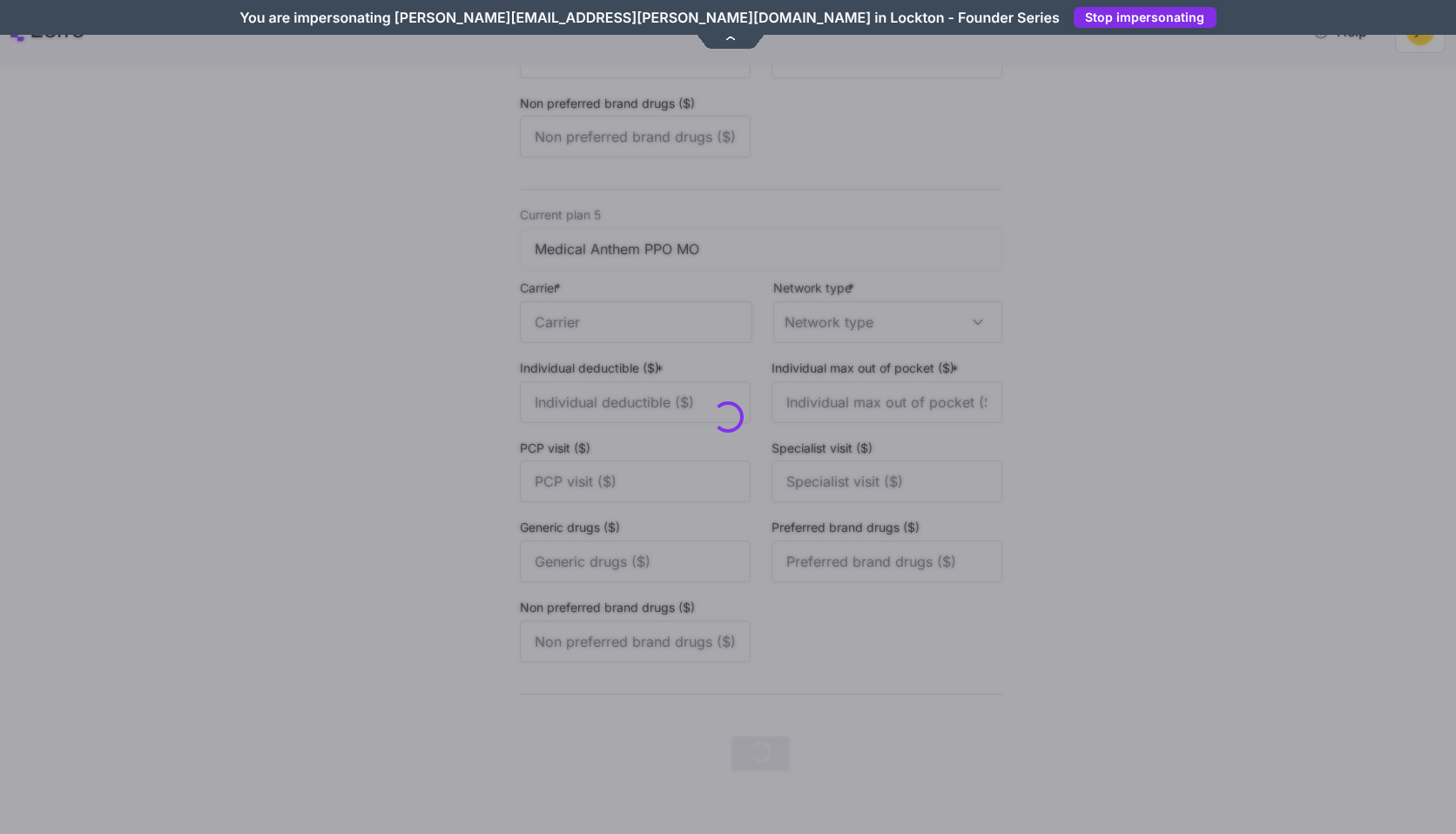
scroll to position [0, 0]
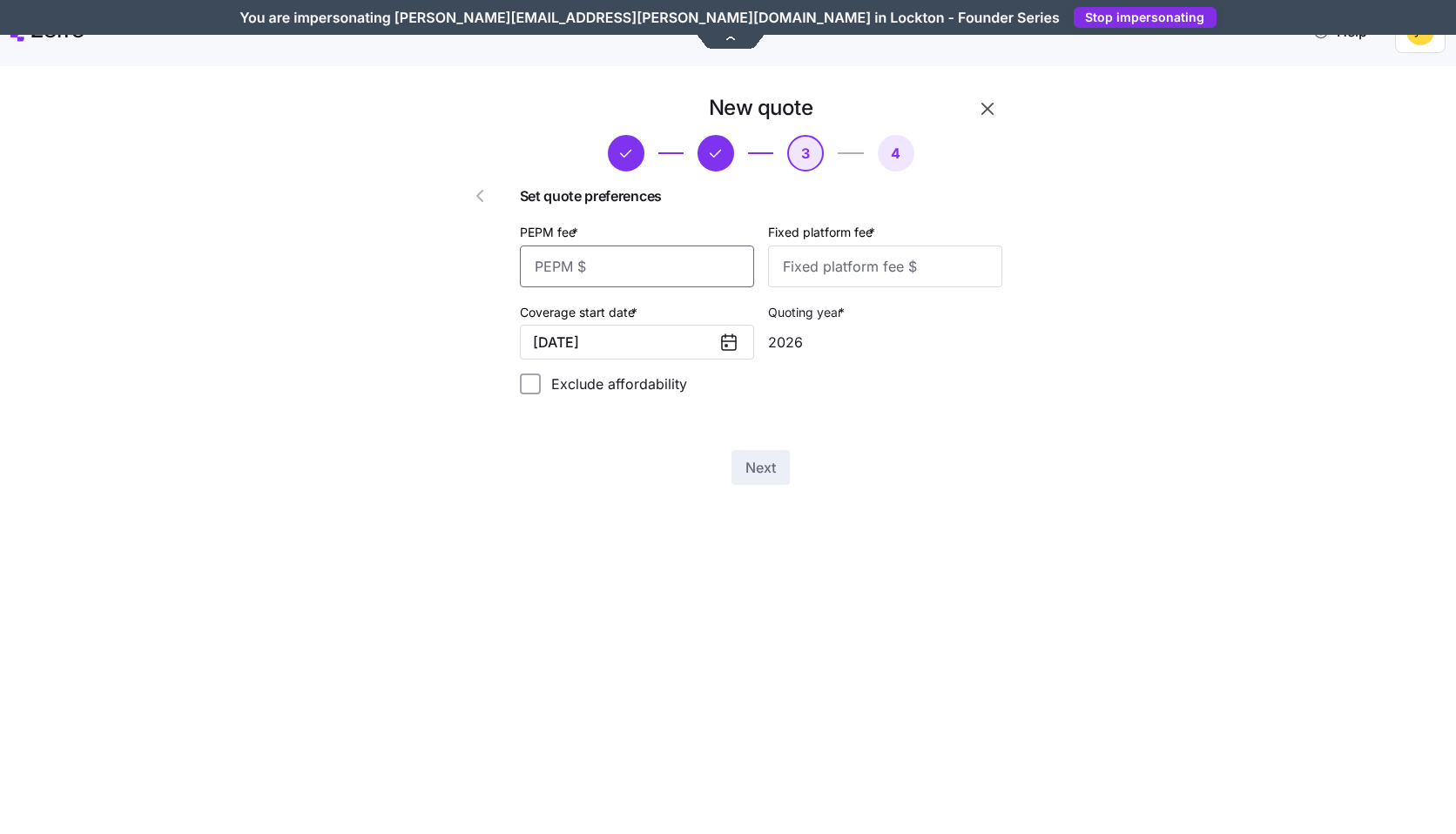
click at [679, 261] on input "PEPM fee *" at bounding box center [637, 266] width 234 height 42
type input "50"
type input "200"
click at [787, 476] on button "Next" at bounding box center [760, 467] width 58 height 35
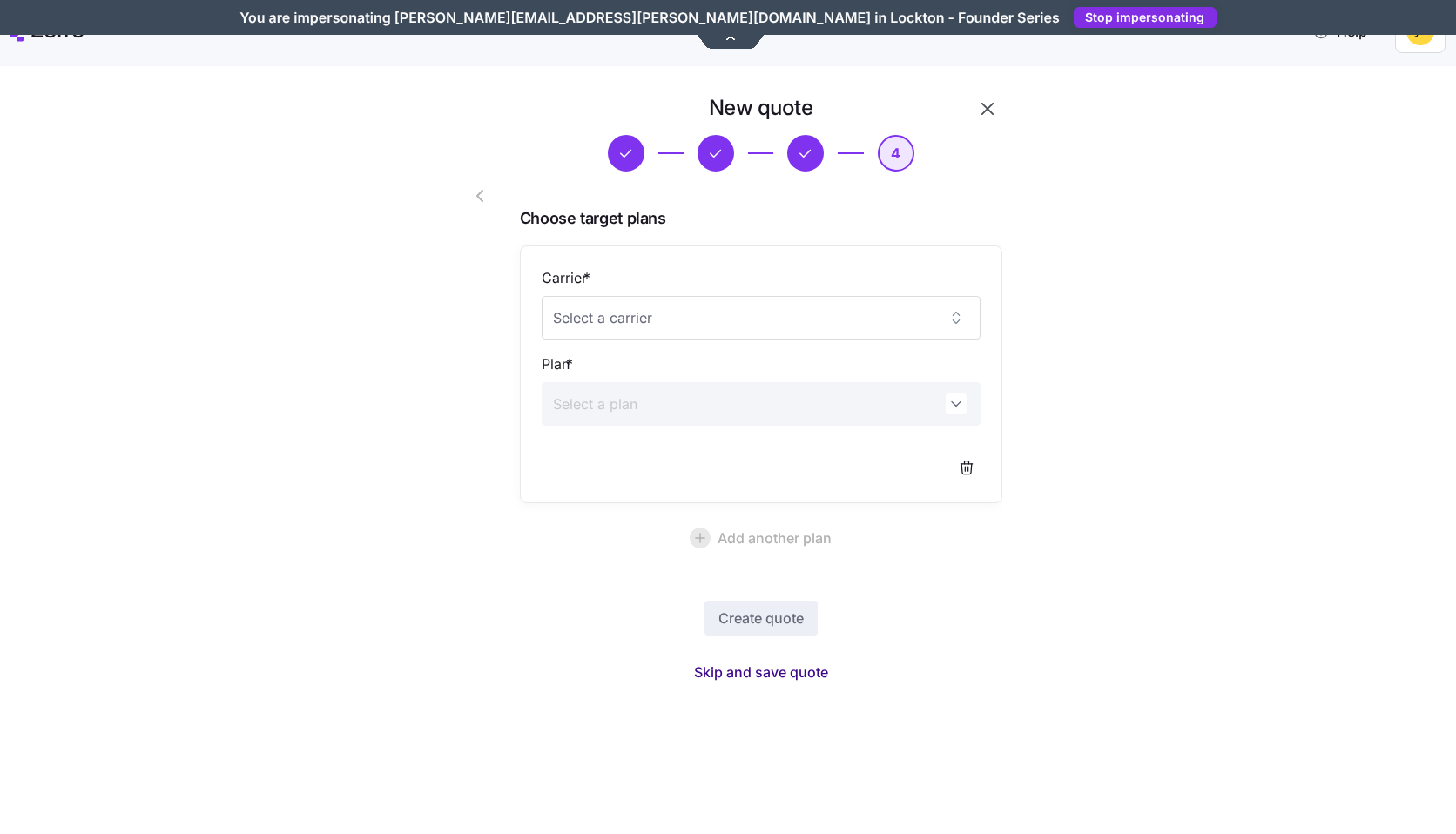
click at [789, 675] on span "Skip and save quote" at bounding box center [761, 671] width 134 height 21
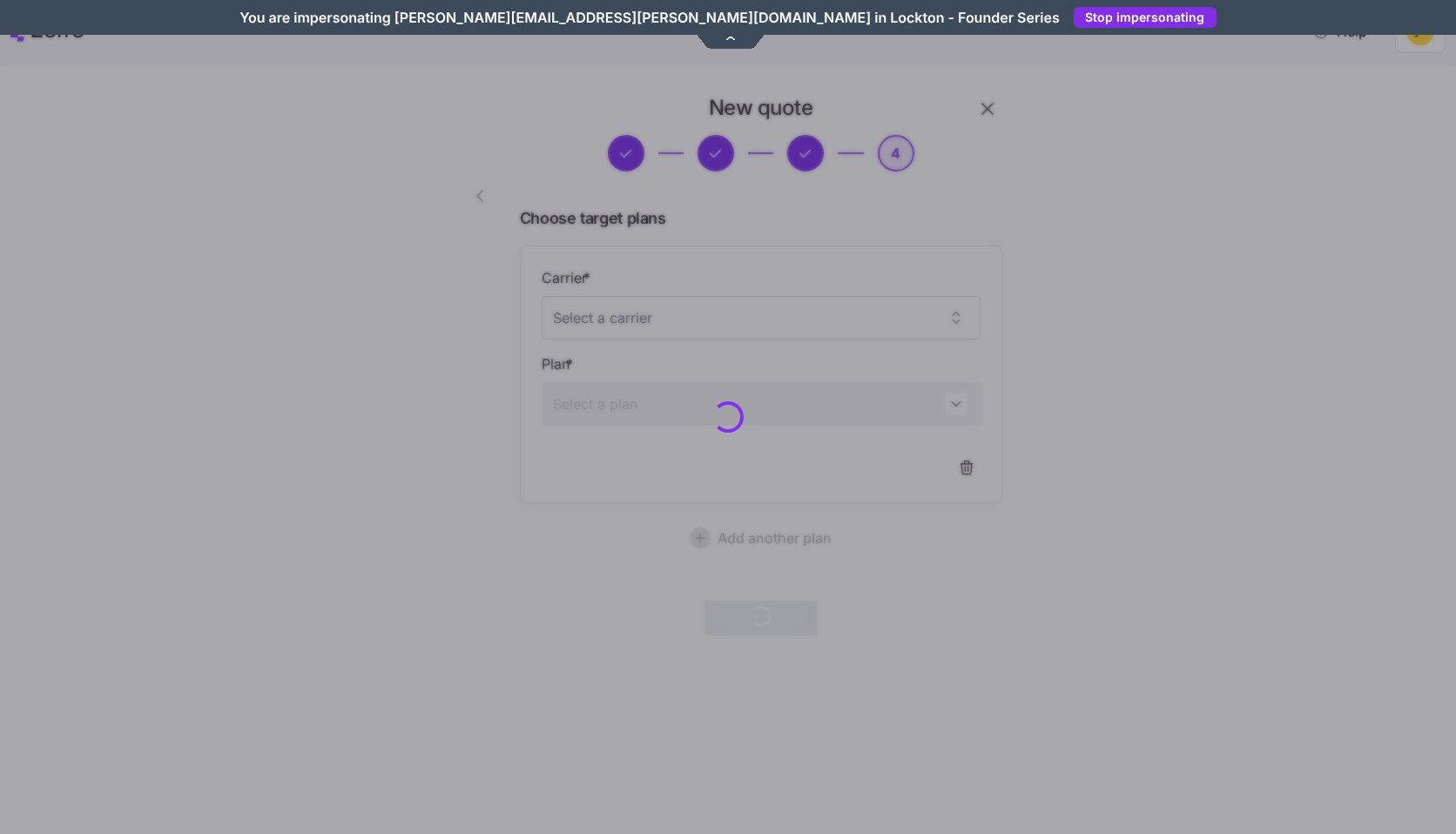
click at [357, 353] on div at bounding box center [728, 417] width 1456 height 834
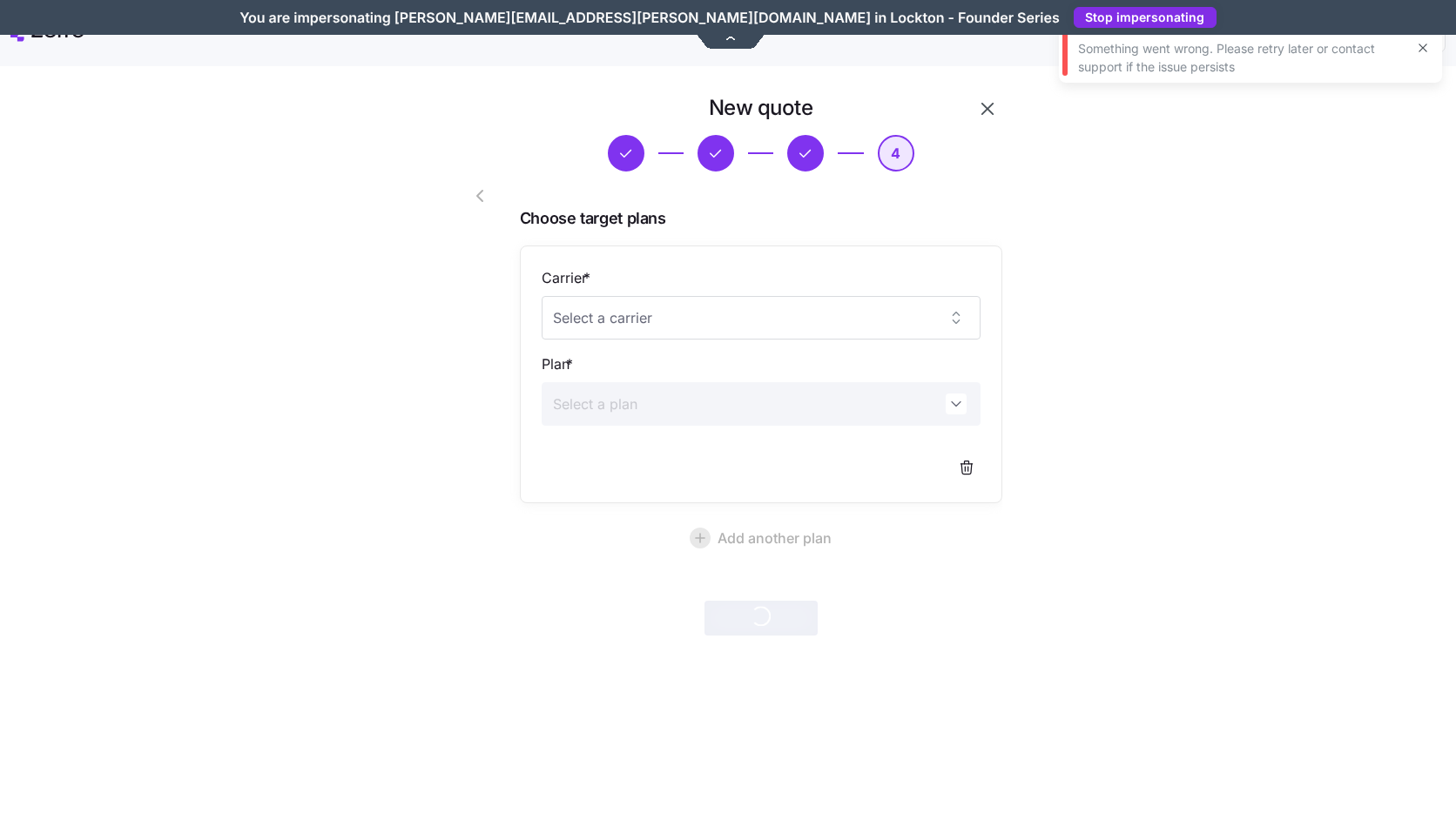
click at [983, 108] on icon "button" at bounding box center [986, 108] width 21 height 21
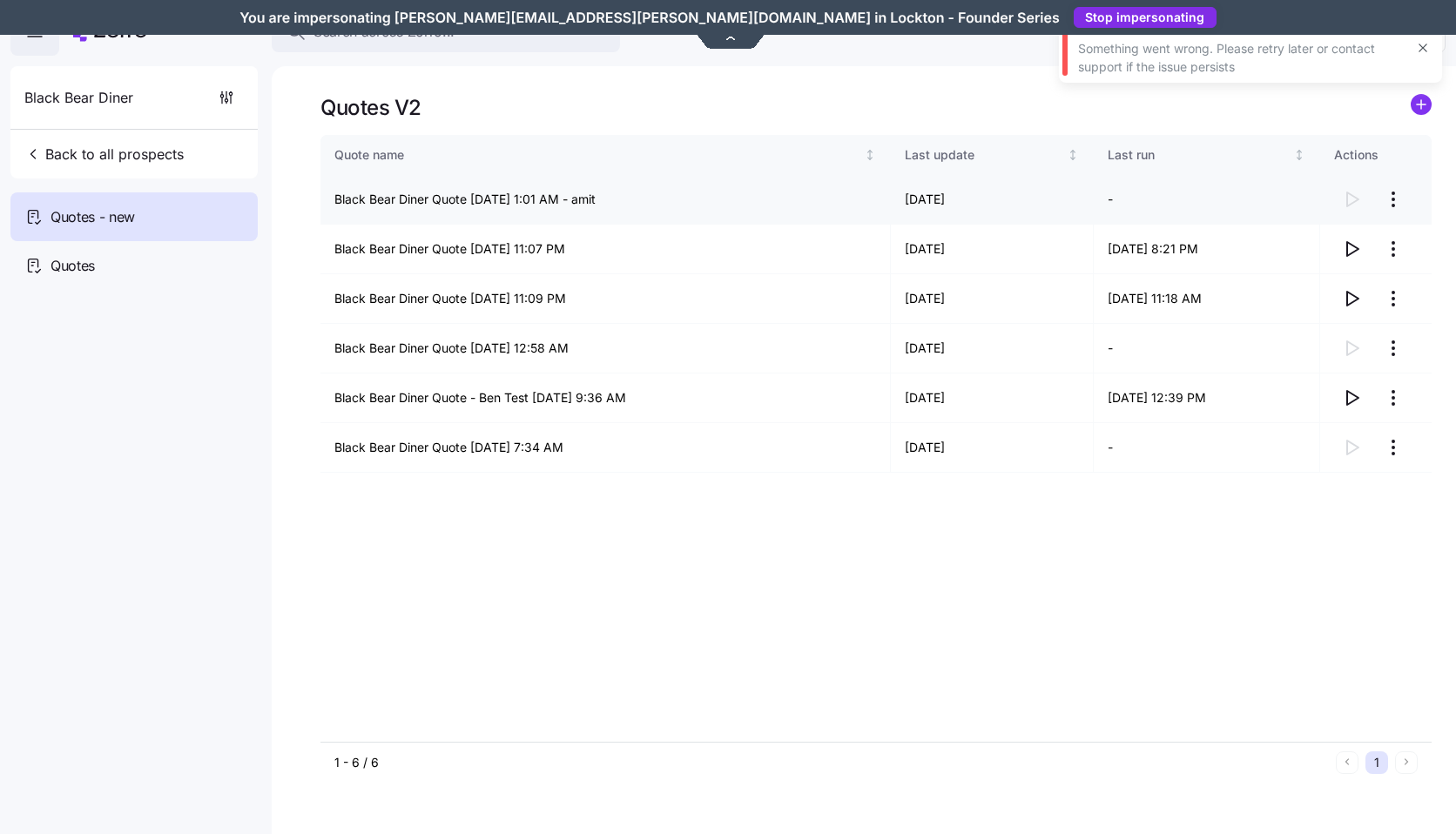
click at [1397, 196] on html "Search across Zorro... Help Black Bear Diner Back to all prospects Quotes - new…" at bounding box center [728, 411] width 1456 height 823
click at [1334, 241] on div "Continue setup" at bounding box center [1293, 241] width 86 height 19
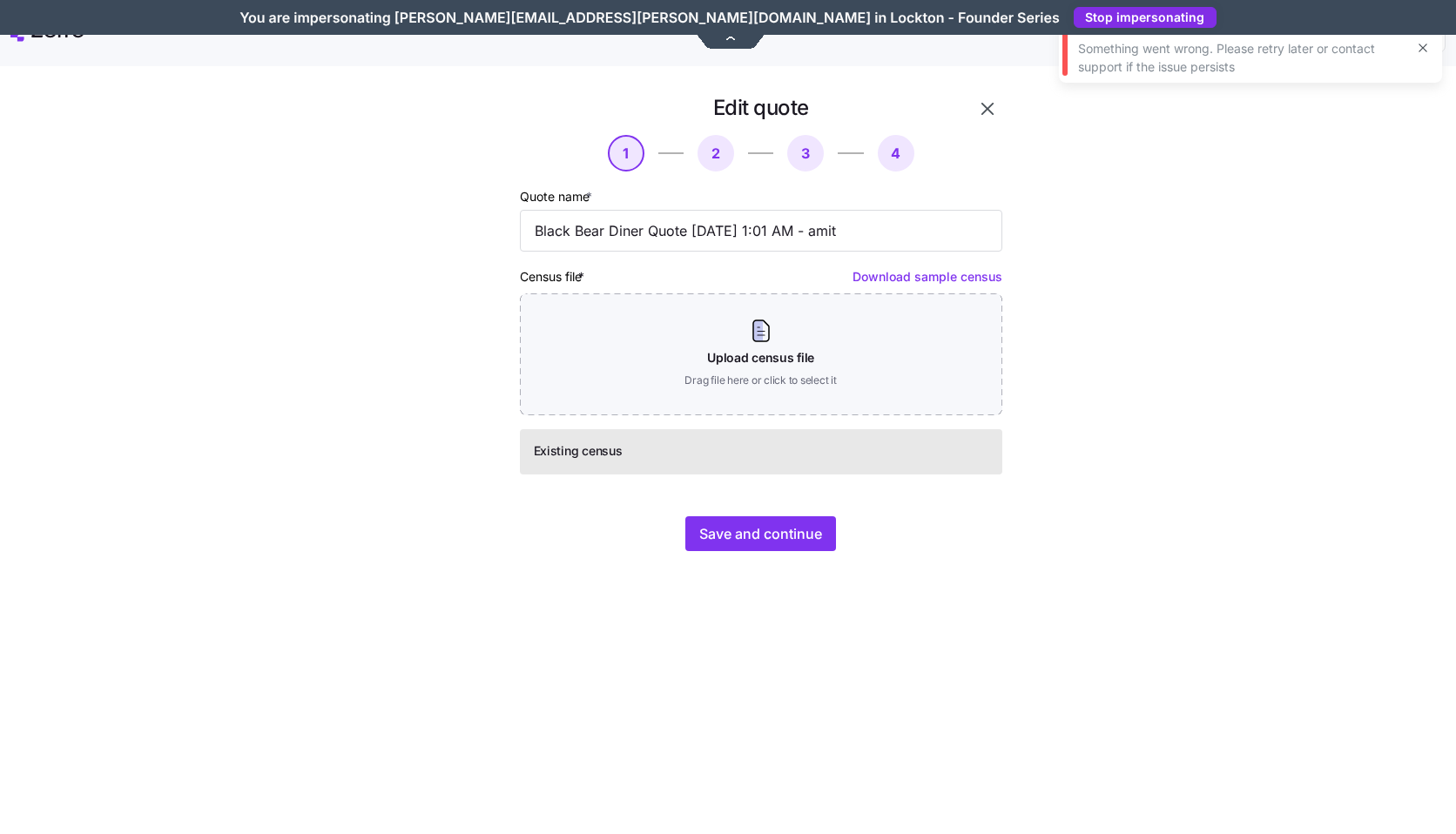
click at [983, 102] on icon "button" at bounding box center [986, 108] width 21 height 21
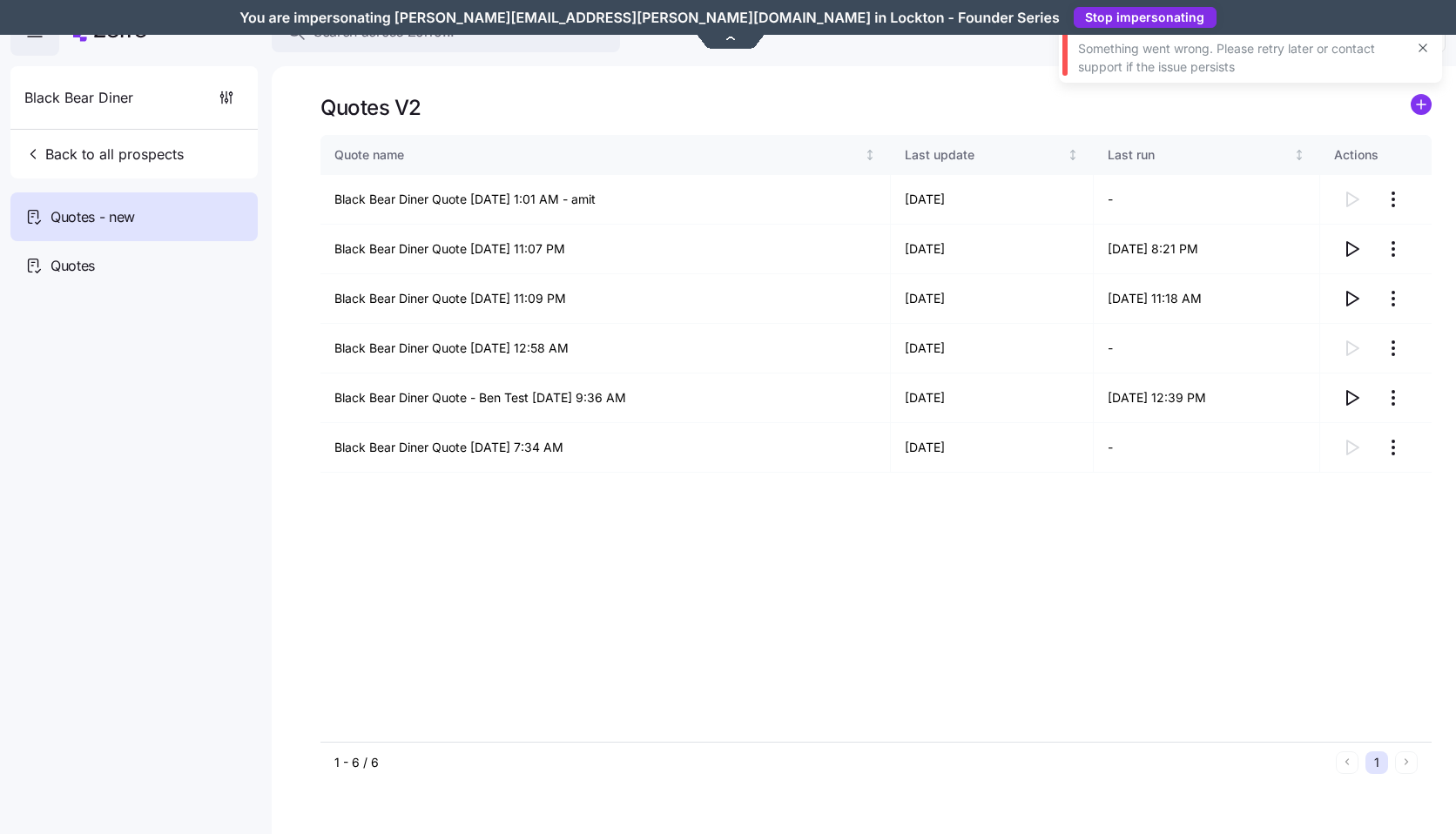
click at [1425, 46] on icon "button" at bounding box center [1422, 48] width 8 height 8
click at [0, 0] on span "Stop impersonating" at bounding box center [0, 0] width 0 height 0
